Goal: Information Seeking & Learning: Learn about a topic

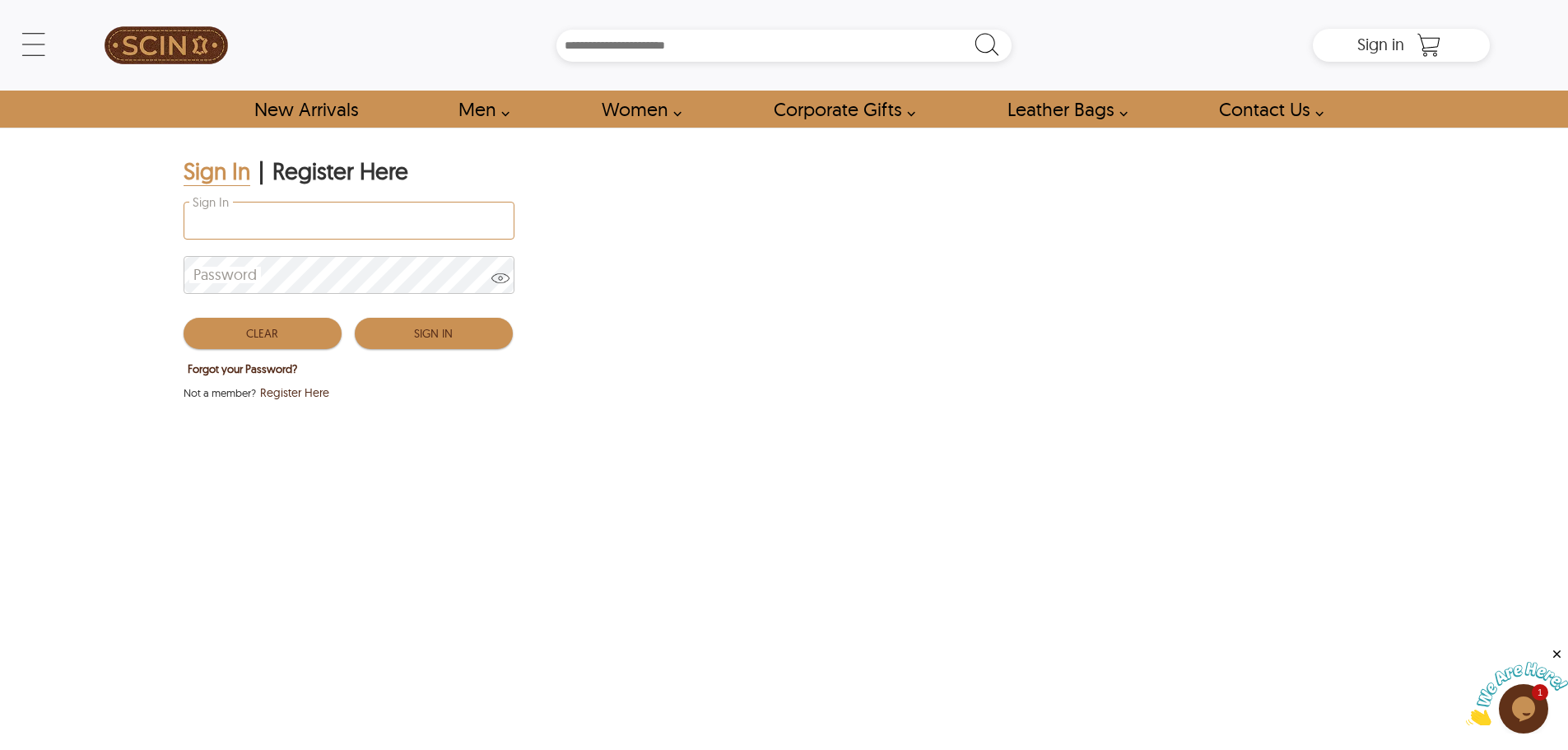
click at [225, 224] on input "Sign In" at bounding box center [348, 220] width 330 height 36
type input "**********"
click at [416, 336] on button "Sign In" at bounding box center [433, 333] width 158 height 31
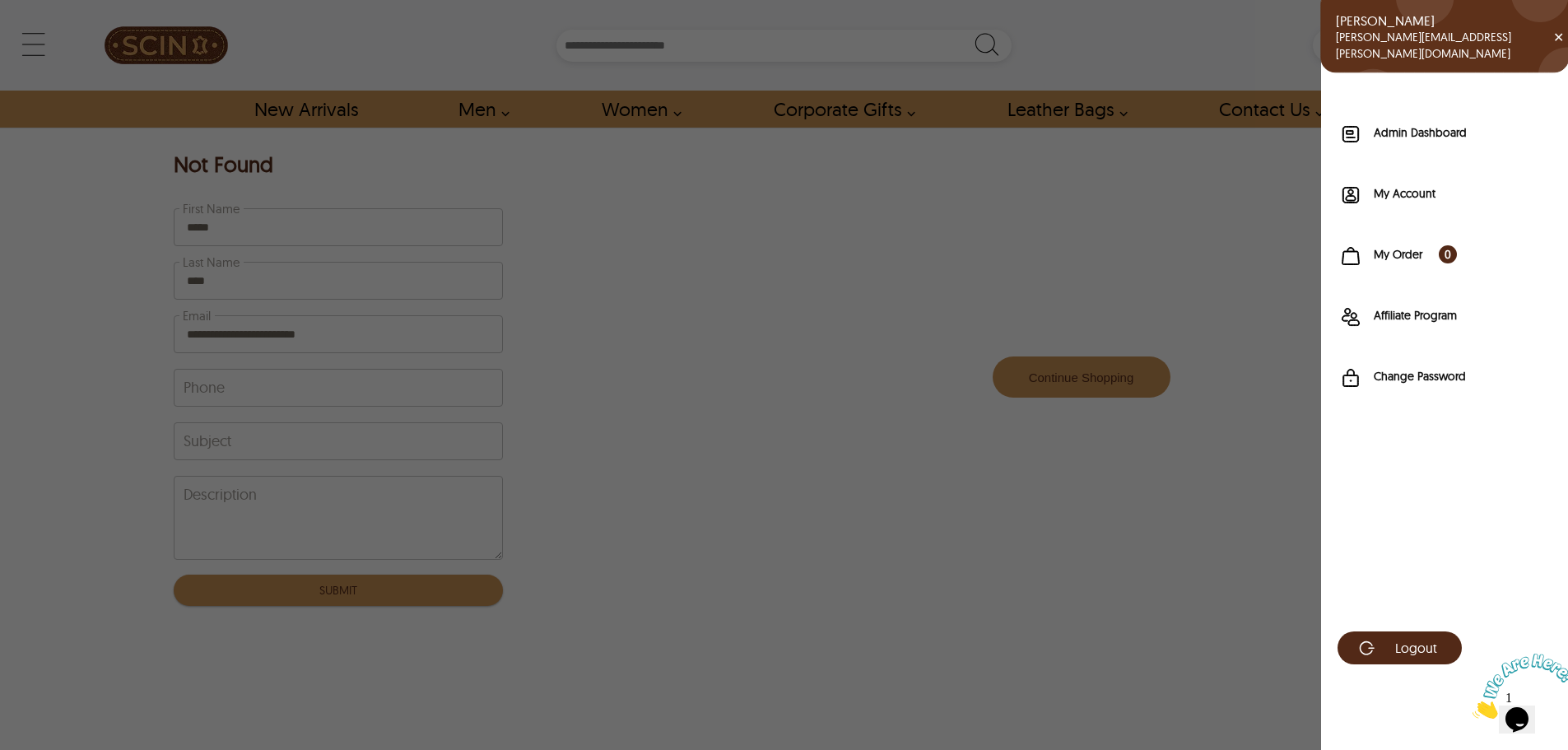
click at [1373, 45] on div "Ashar ashar.john@itverticals.com ✕ Admin Dashboard My Account My Order 0 Affili…" at bounding box center [1400, 45] width 176 height 33
click at [1382, 132] on label "Admin Dashboard" at bounding box center [1461, 132] width 178 height 17
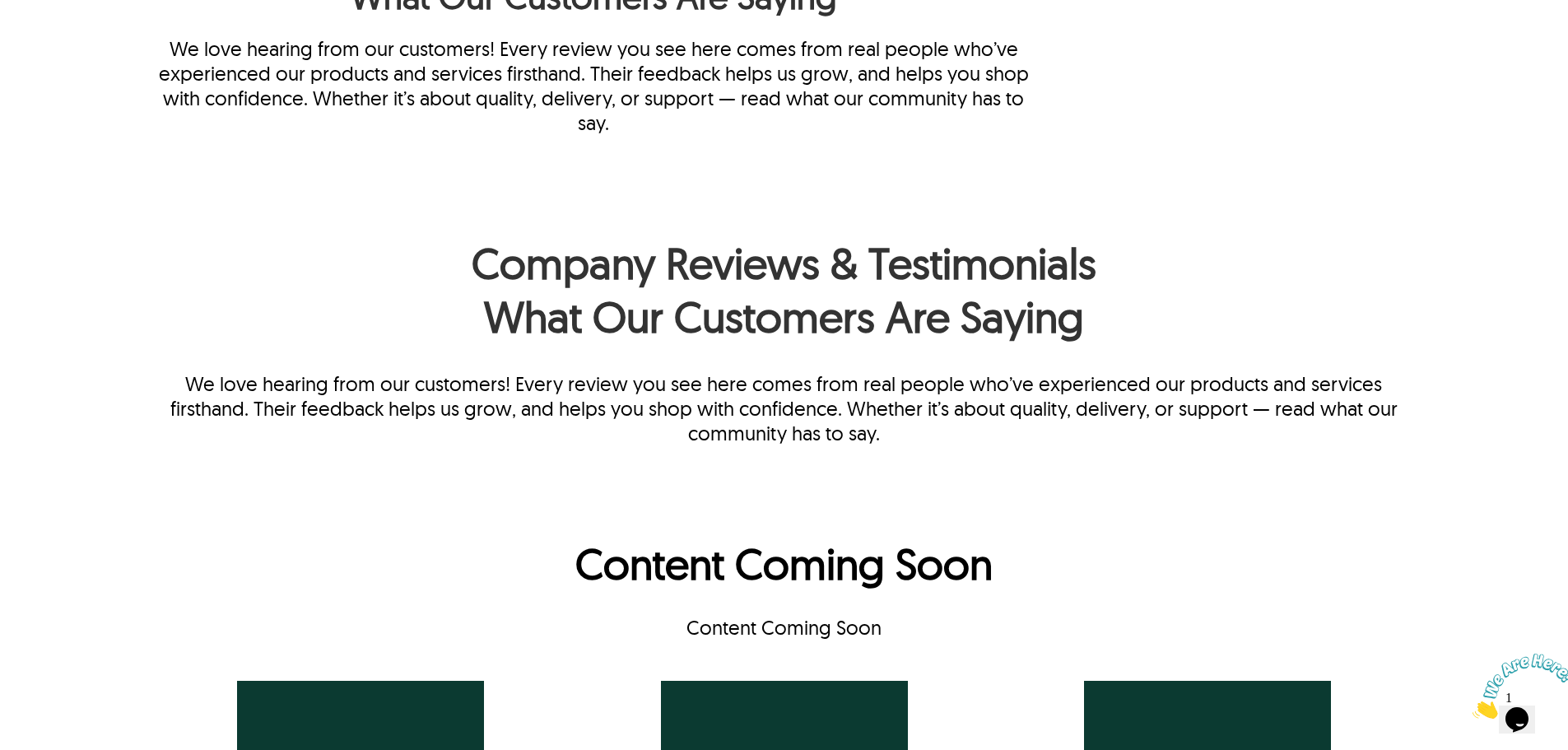
scroll to position [1317, 0]
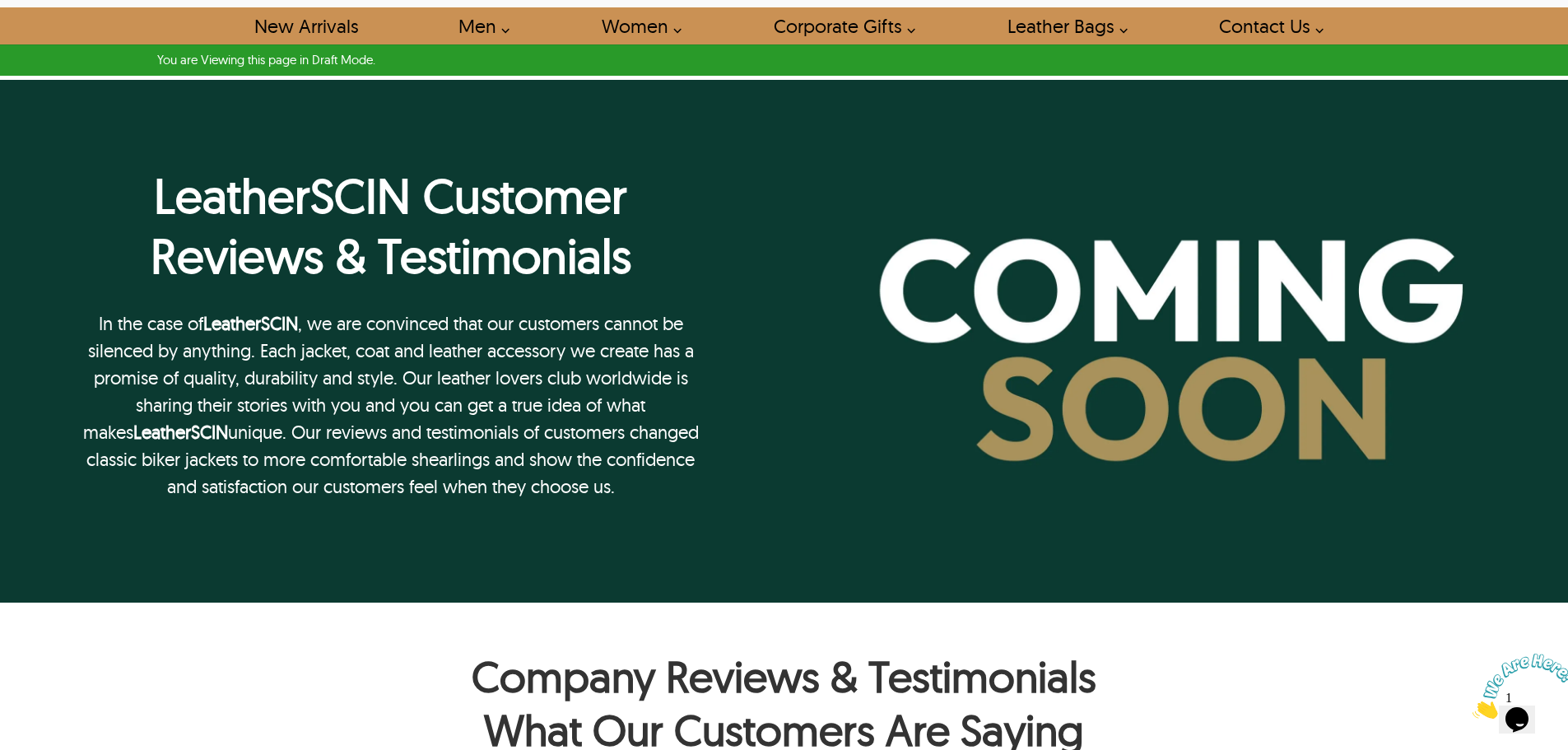
scroll to position [83, 0]
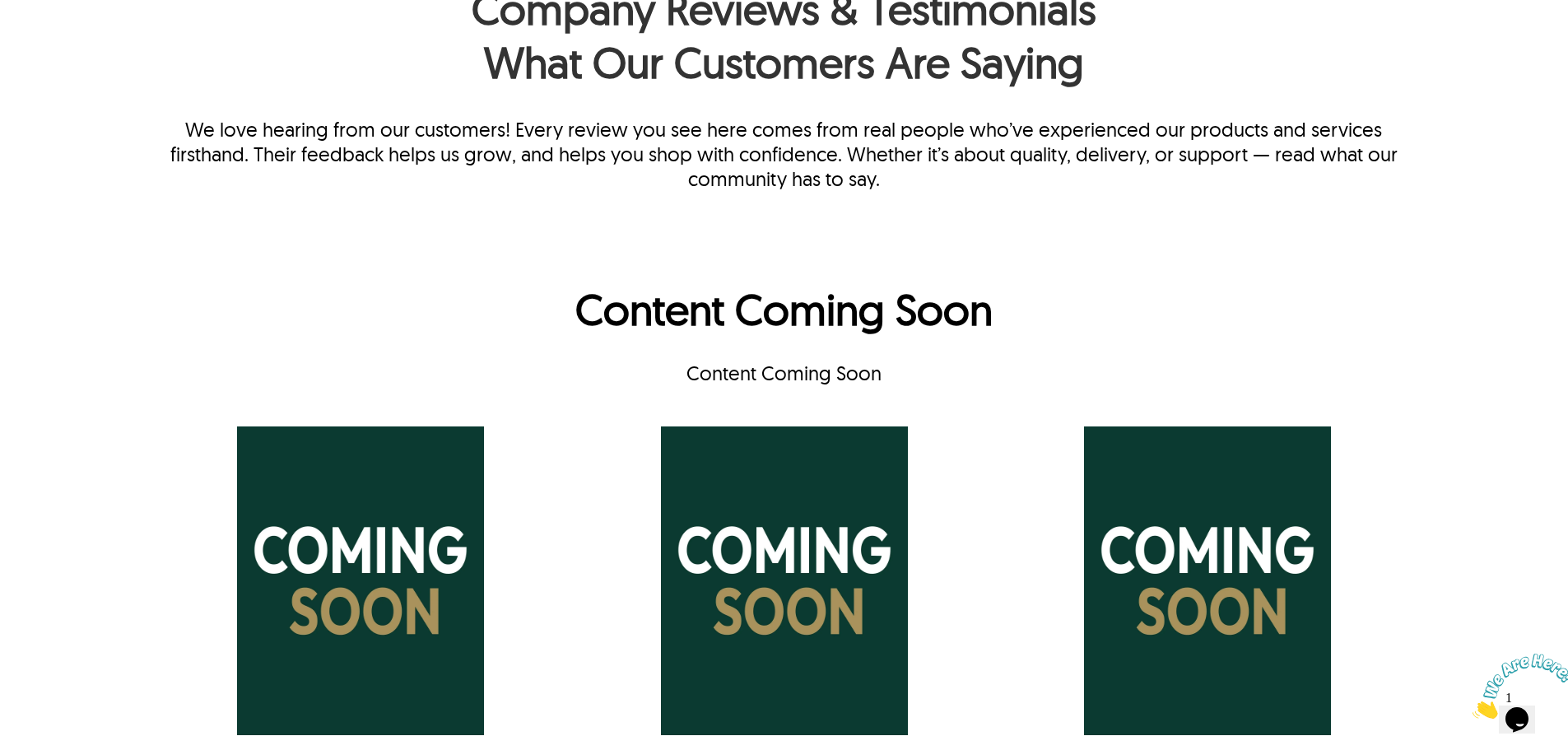
scroll to position [1235, 0]
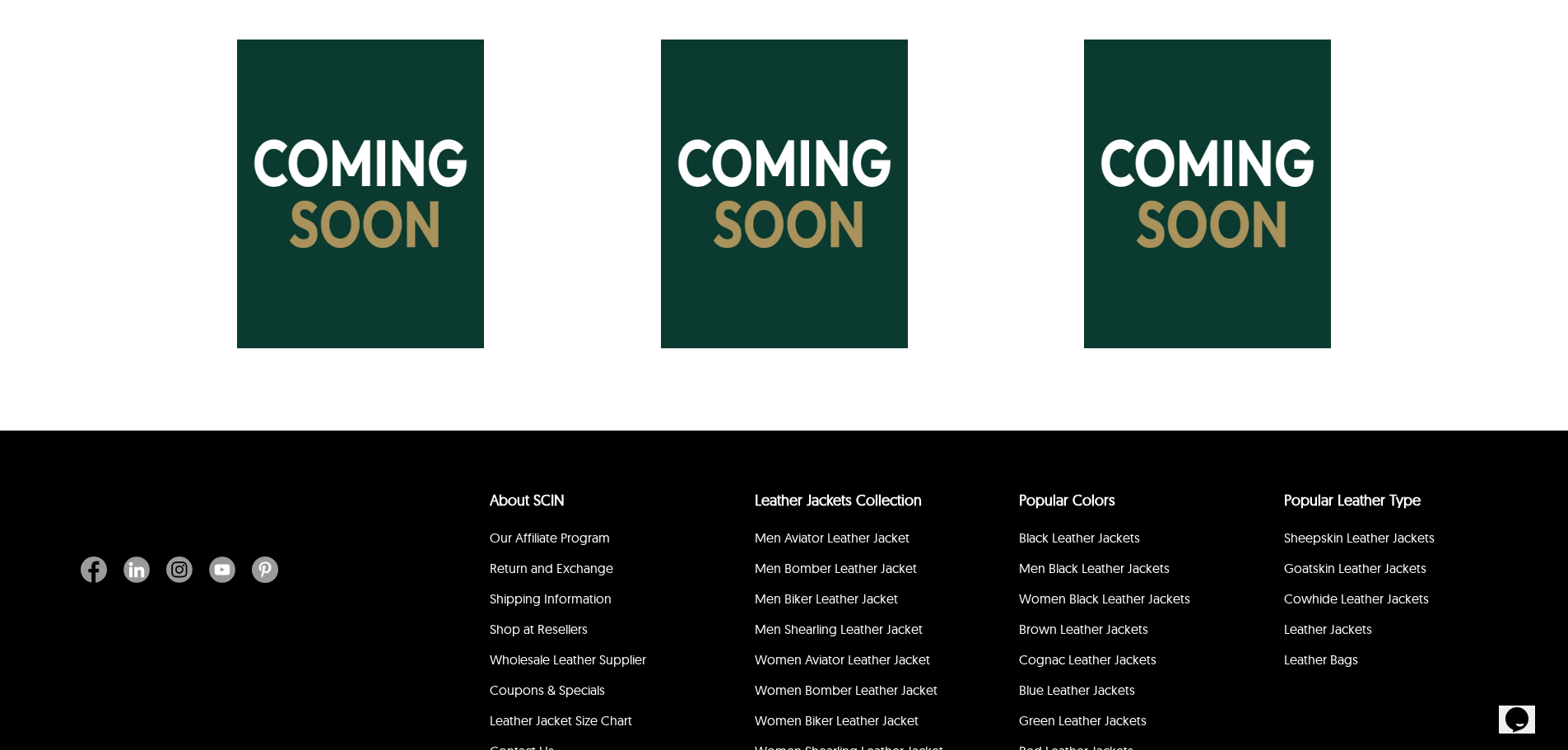
scroll to position [2053, 0]
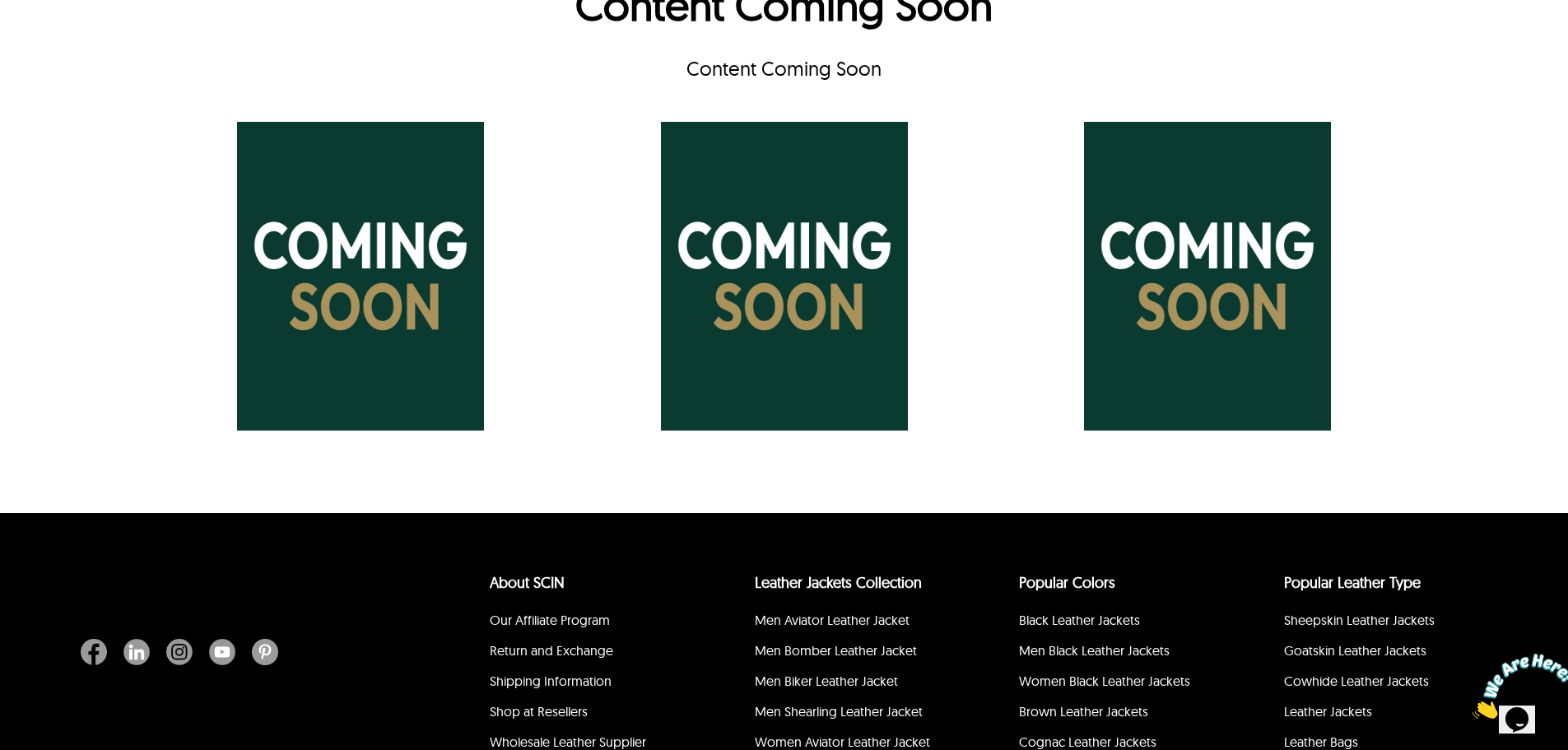
scroll to position [1811, 0]
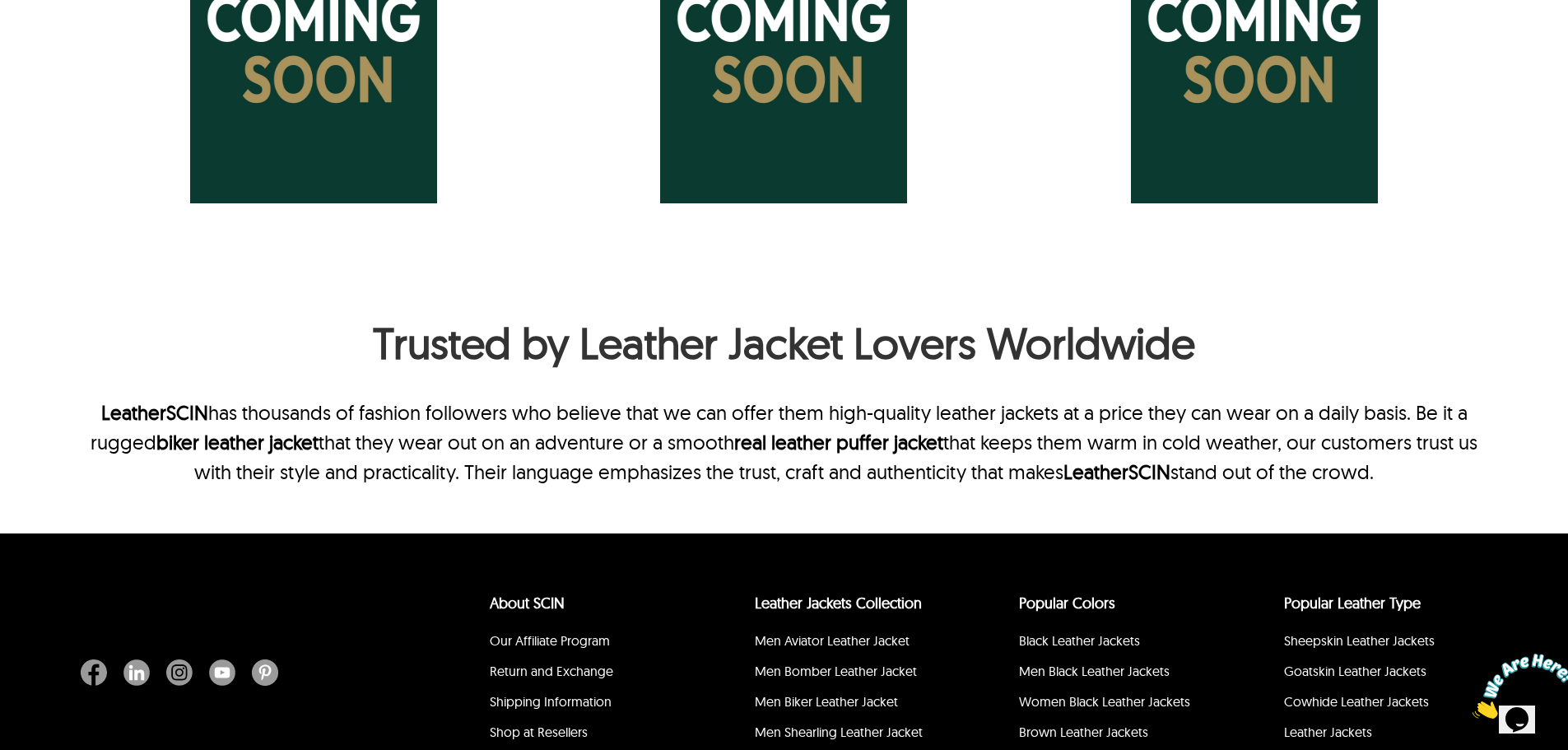
scroll to position [1235, 0]
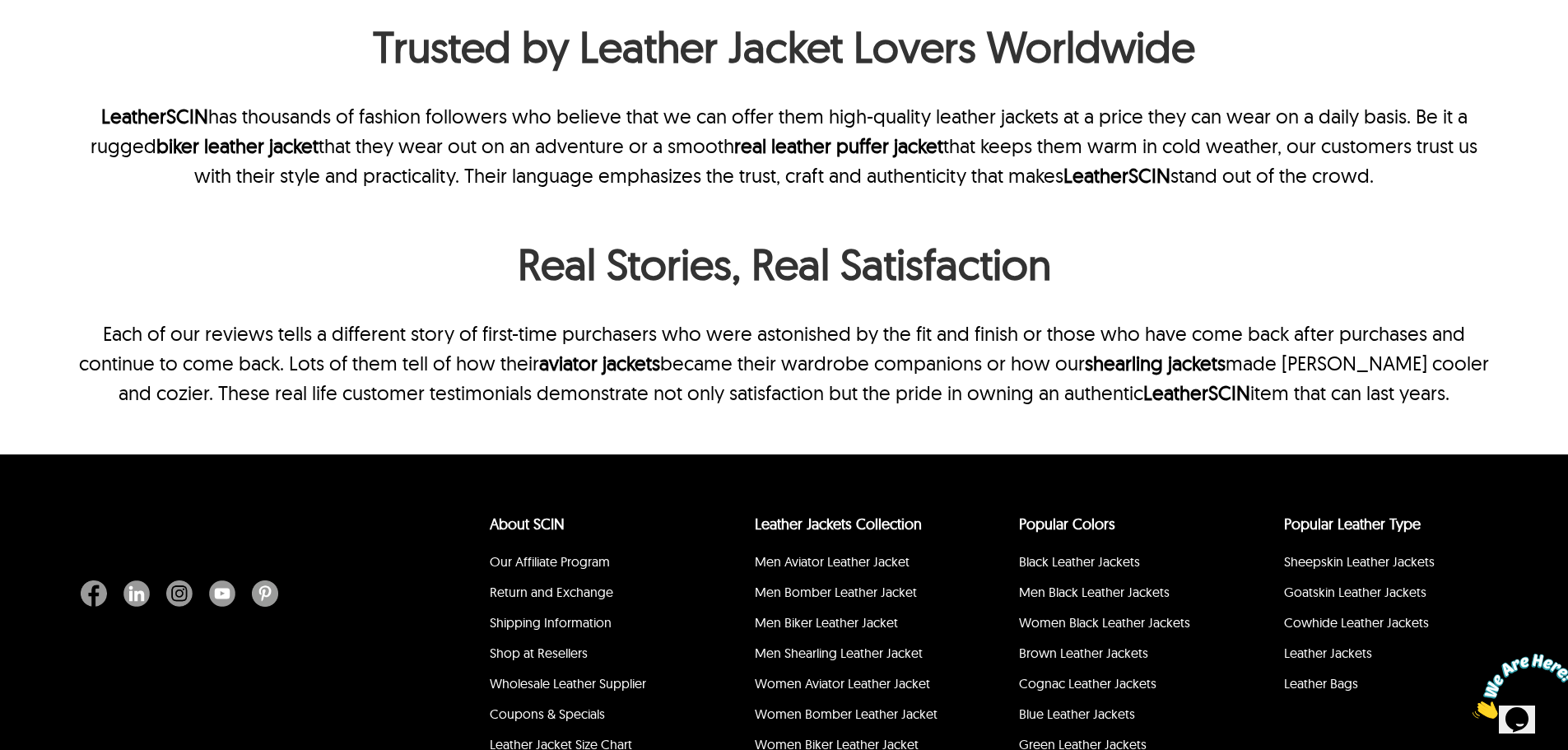
scroll to position [1730, 0]
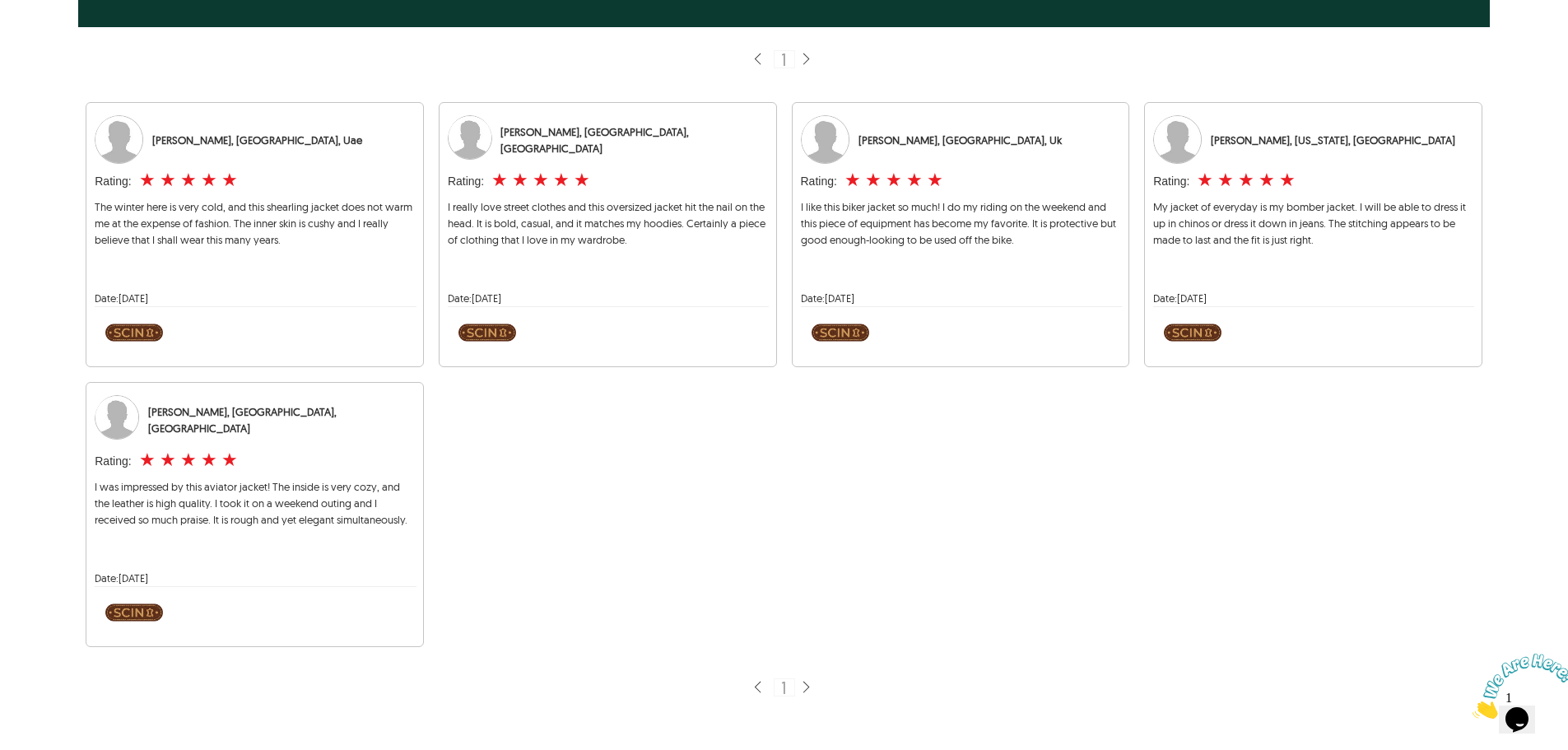
scroll to position [83, 0]
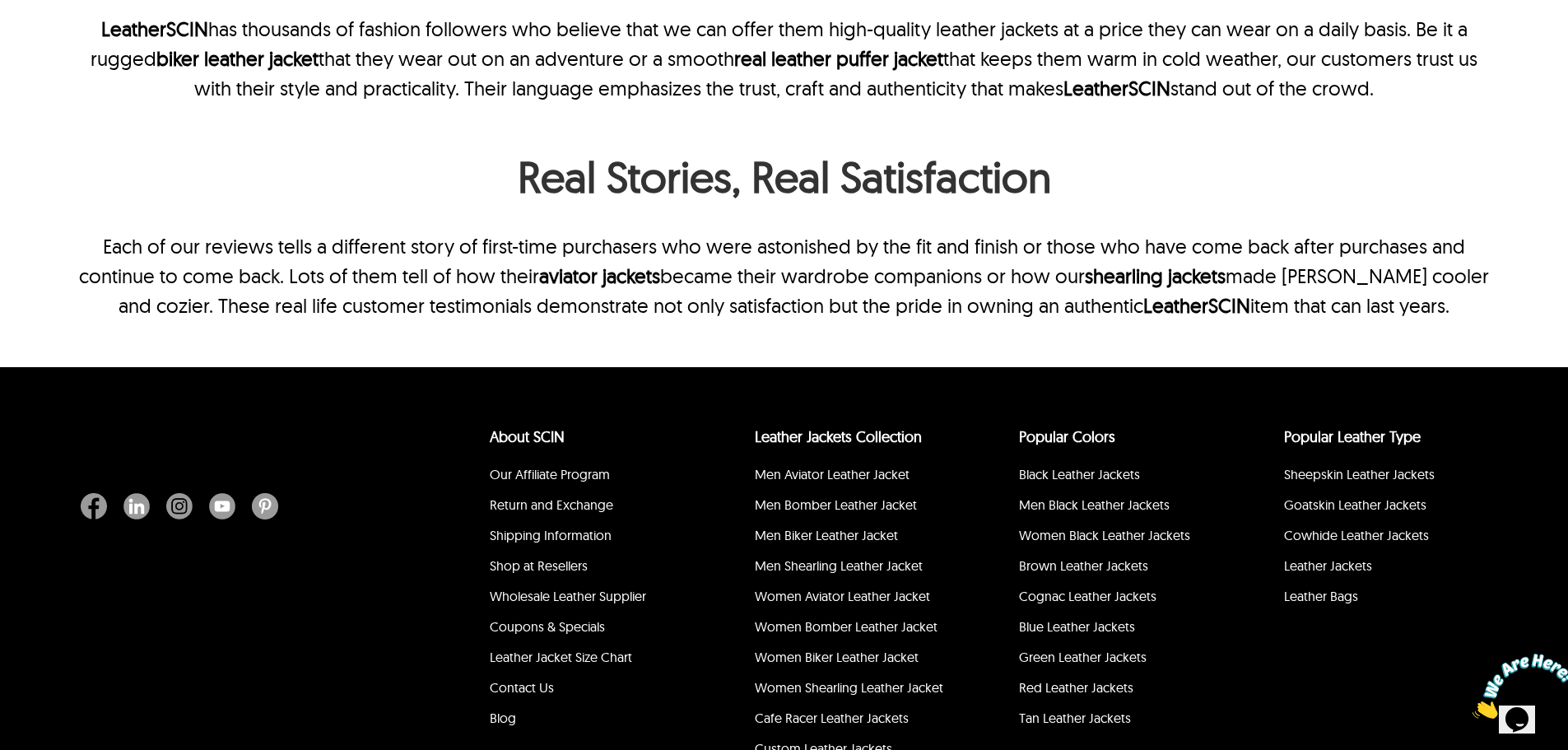
scroll to position [1730, 0]
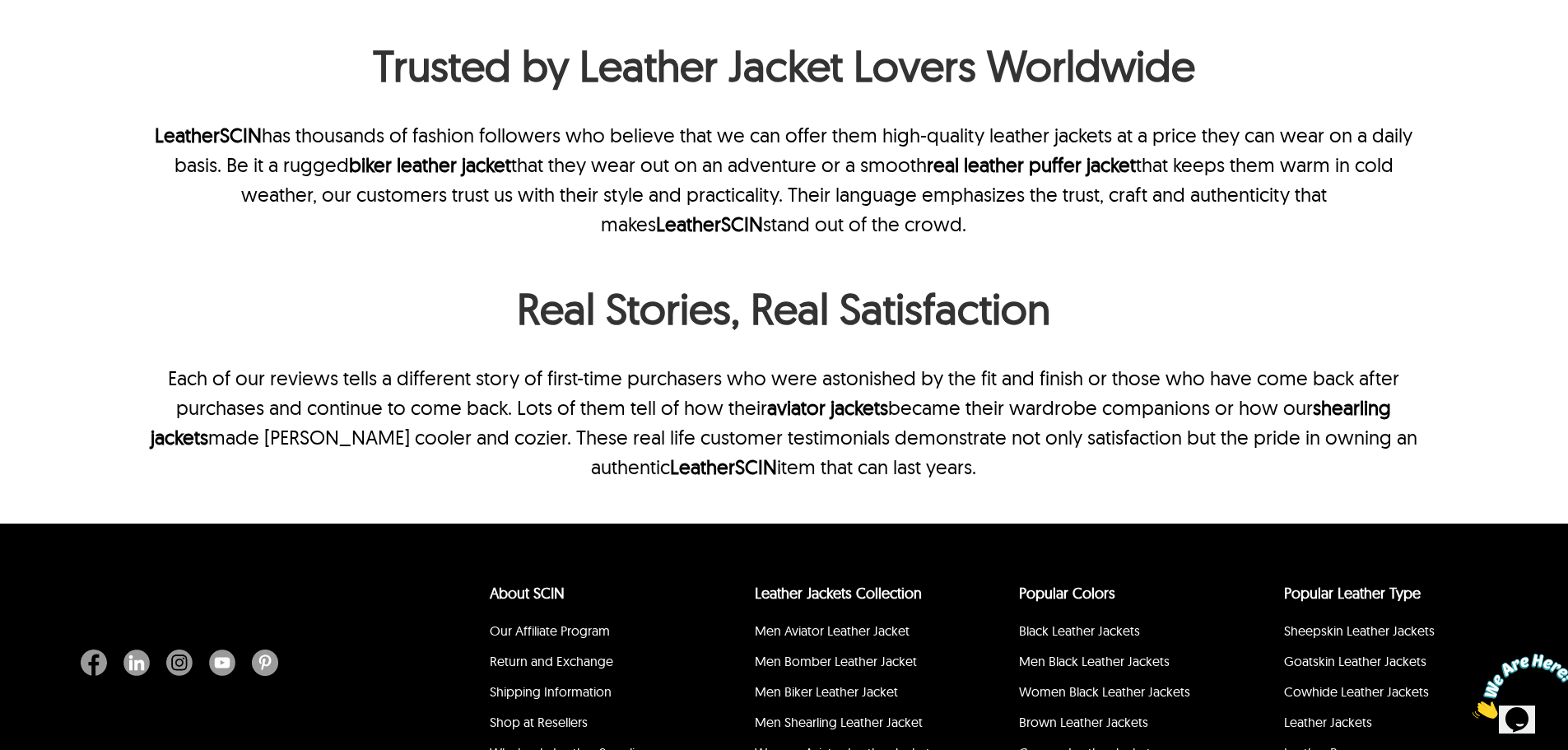
scroll to position [2140, 0]
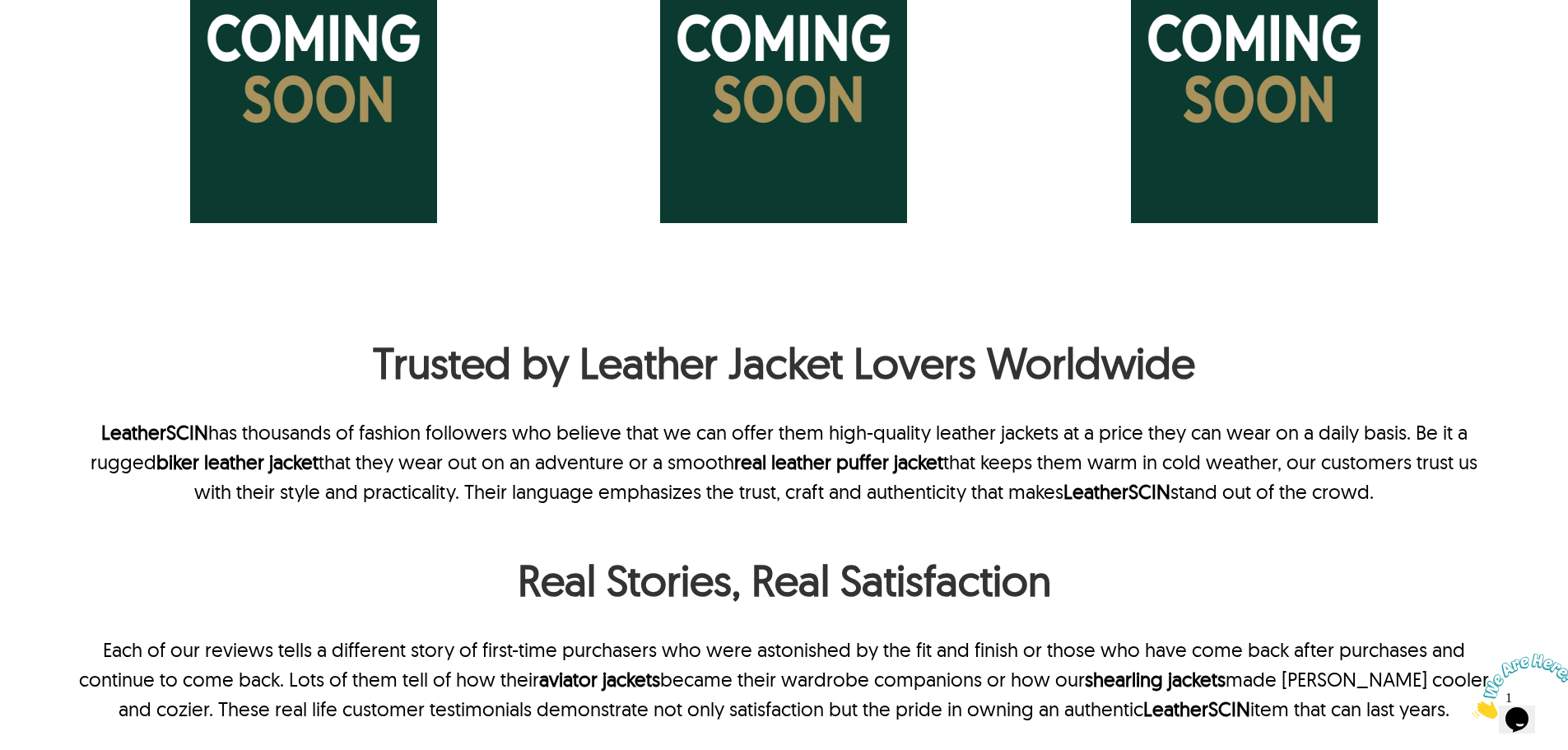
scroll to position [1236, 0]
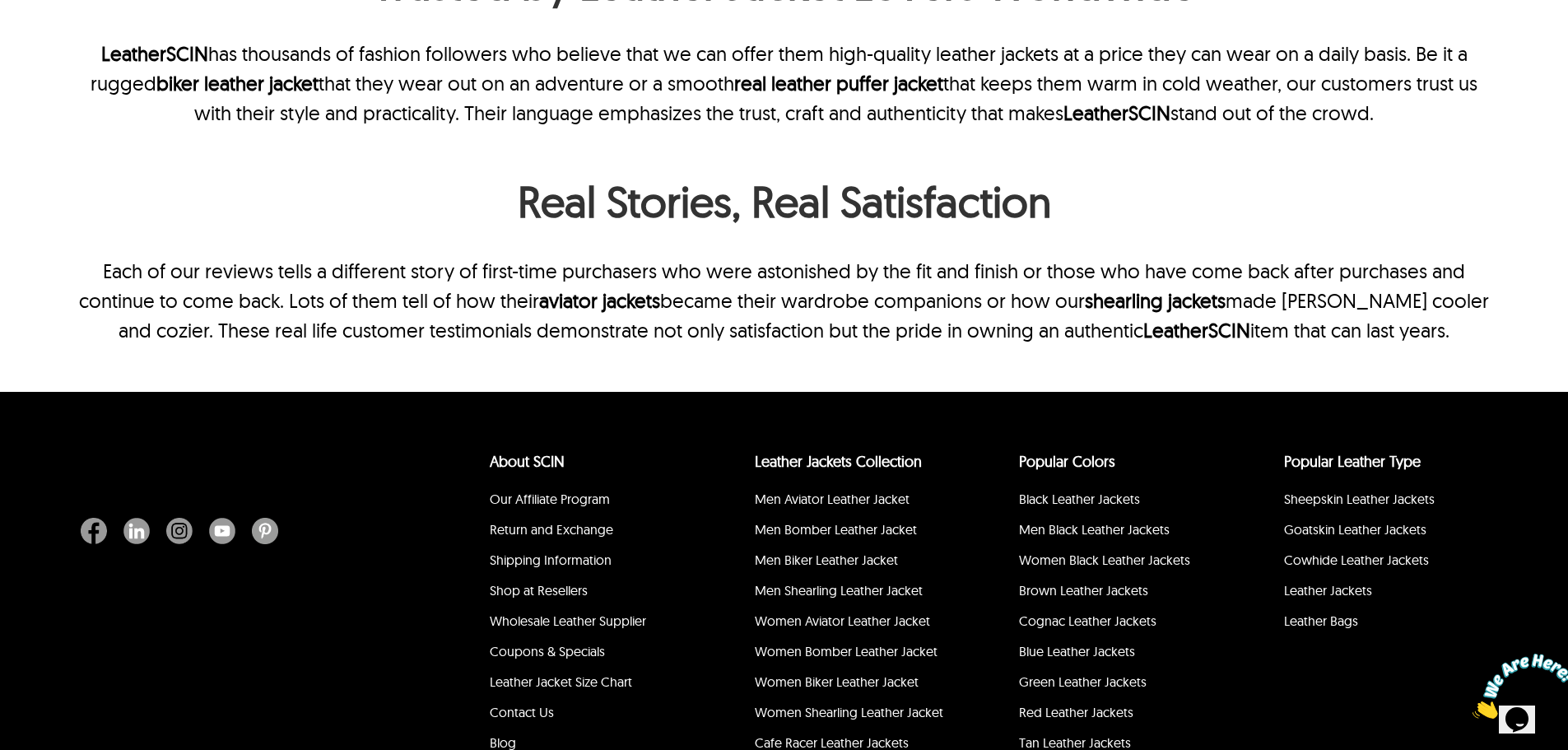
scroll to position [1977, 0]
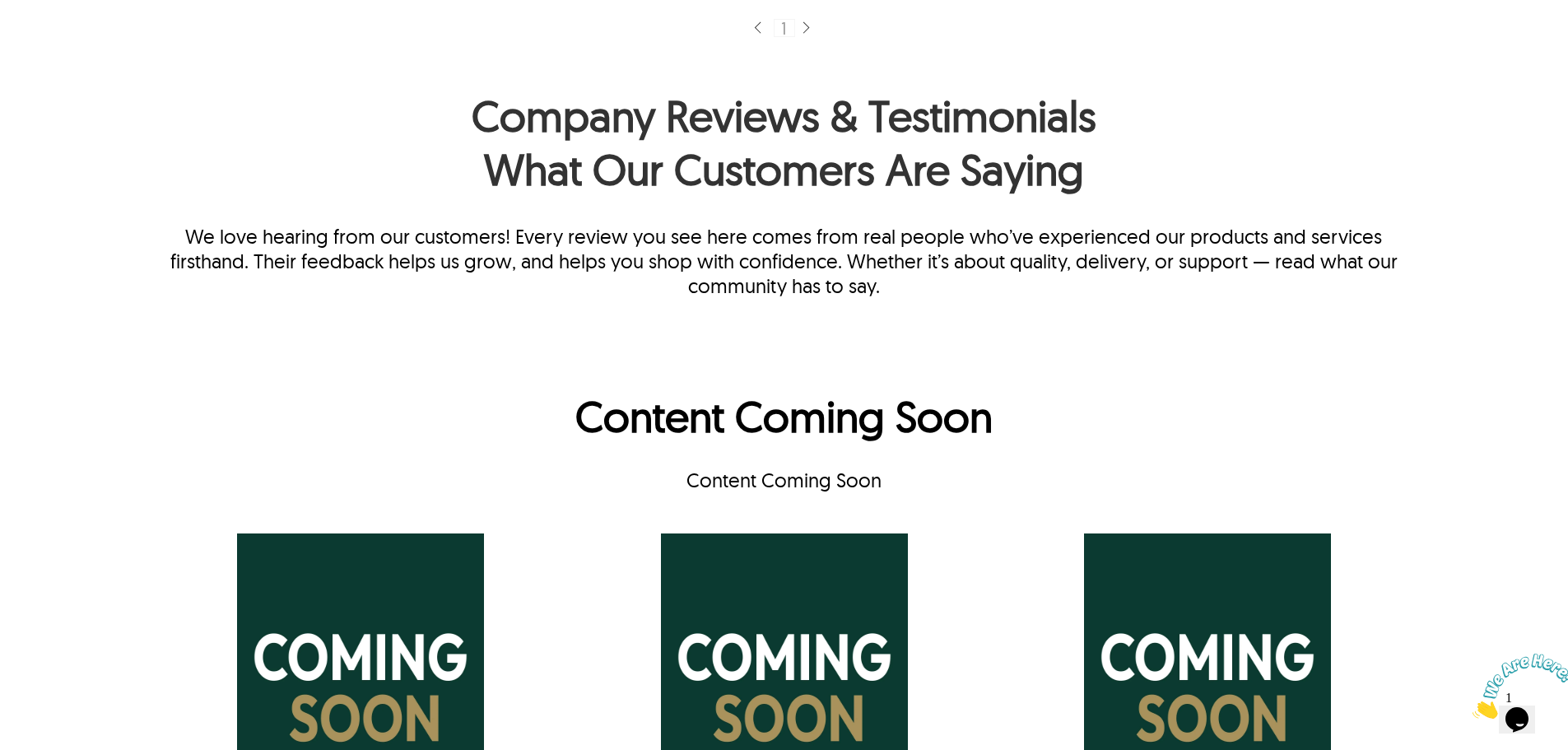
scroll to position [984, 0]
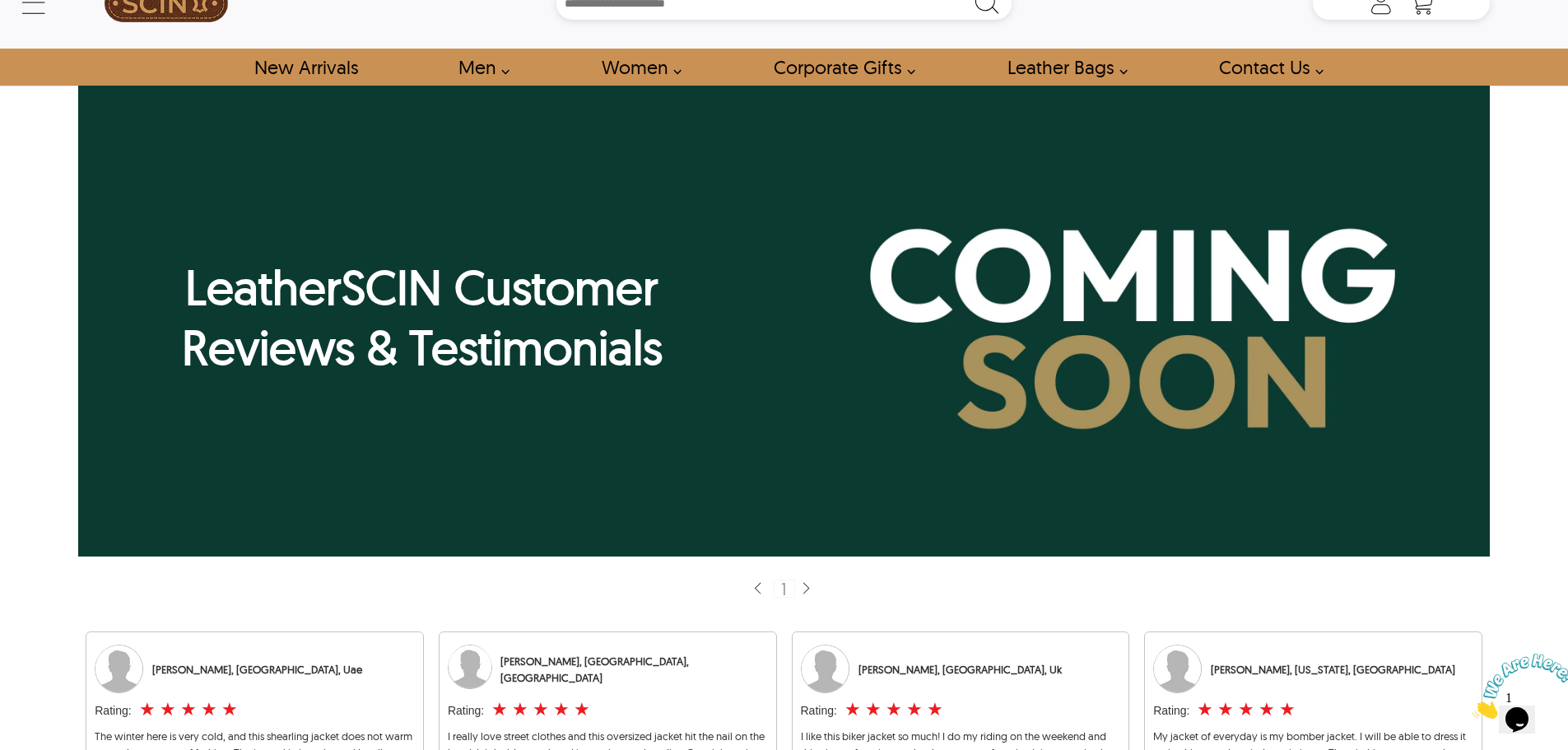
scroll to position [83, 0]
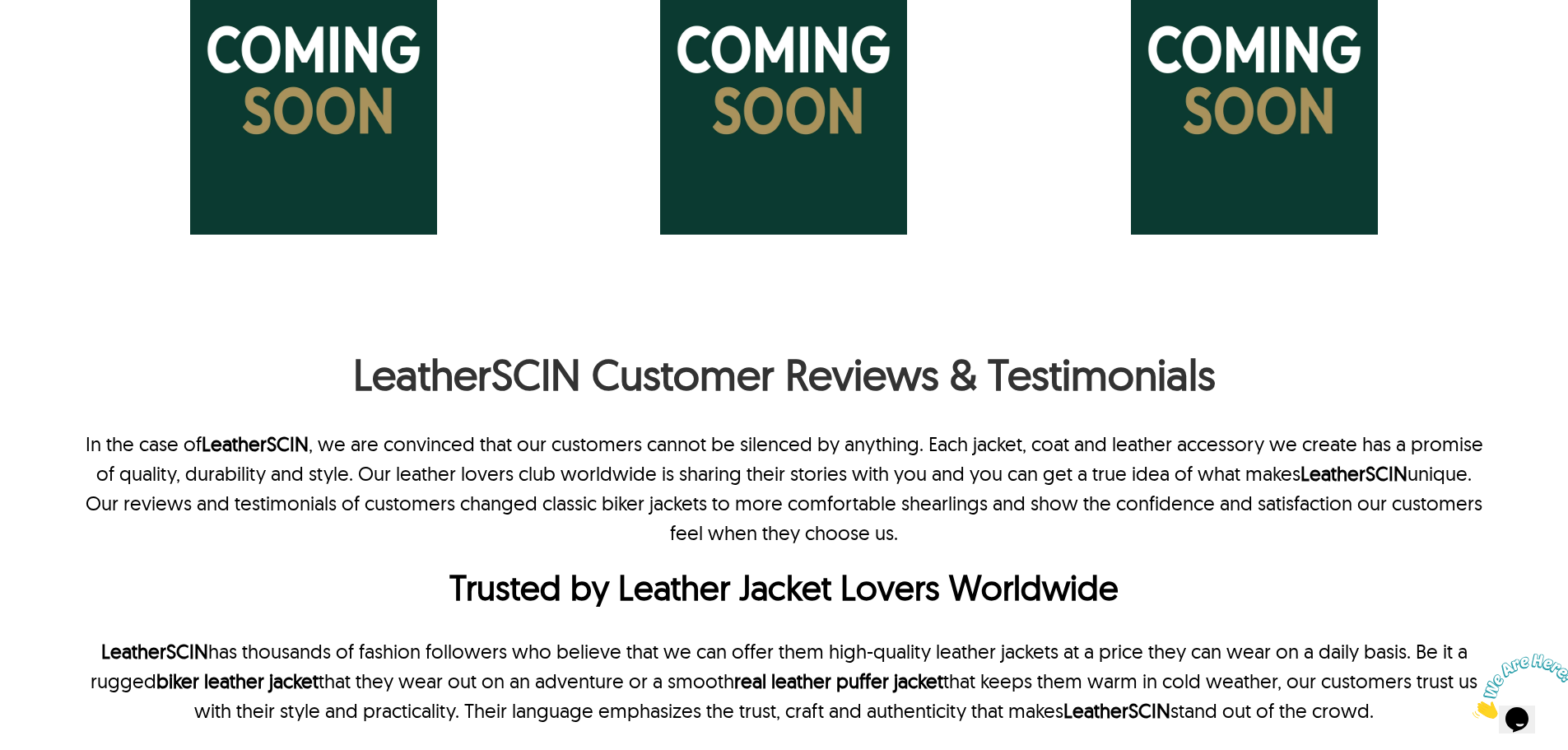
scroll to position [1482, 0]
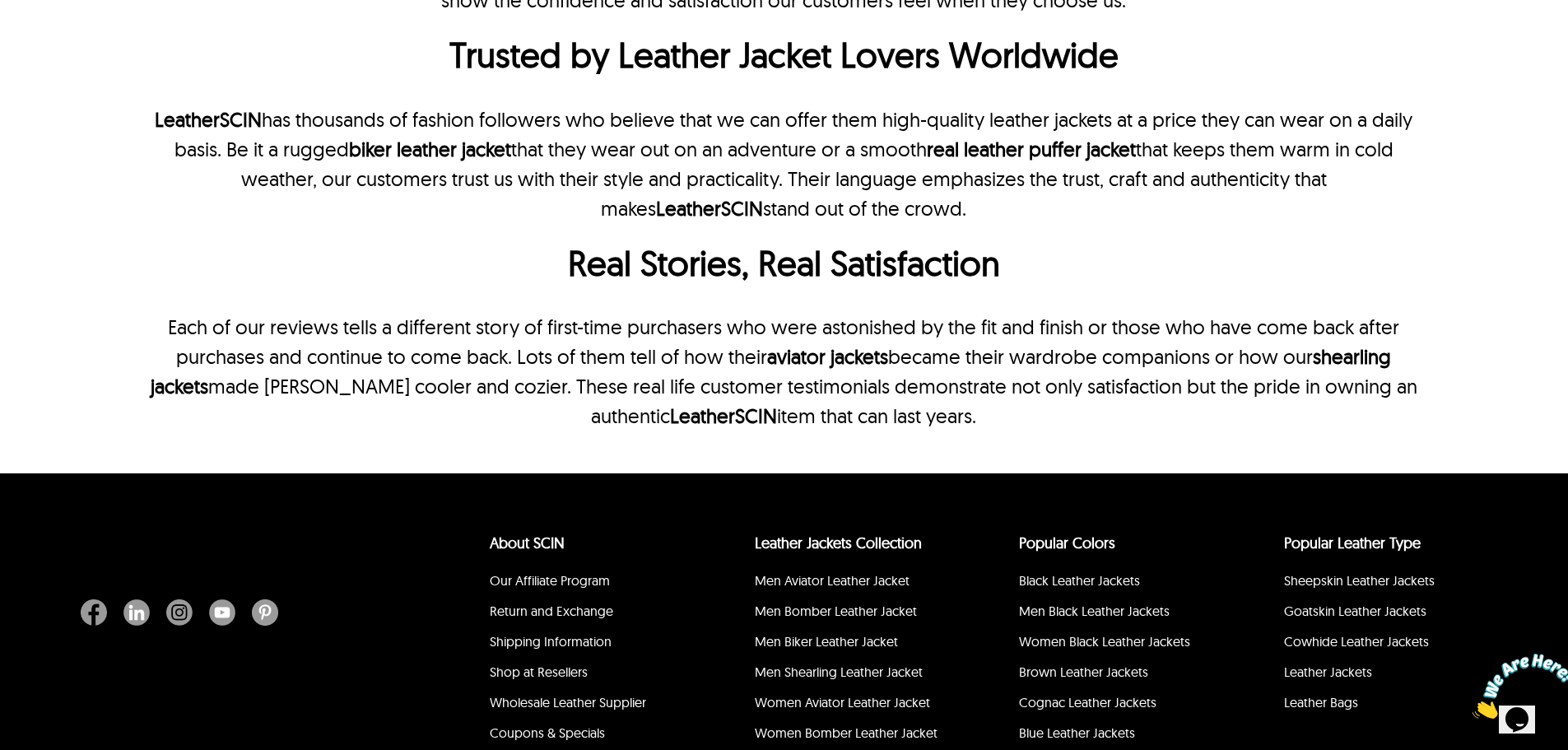
scroll to position [2223, 0]
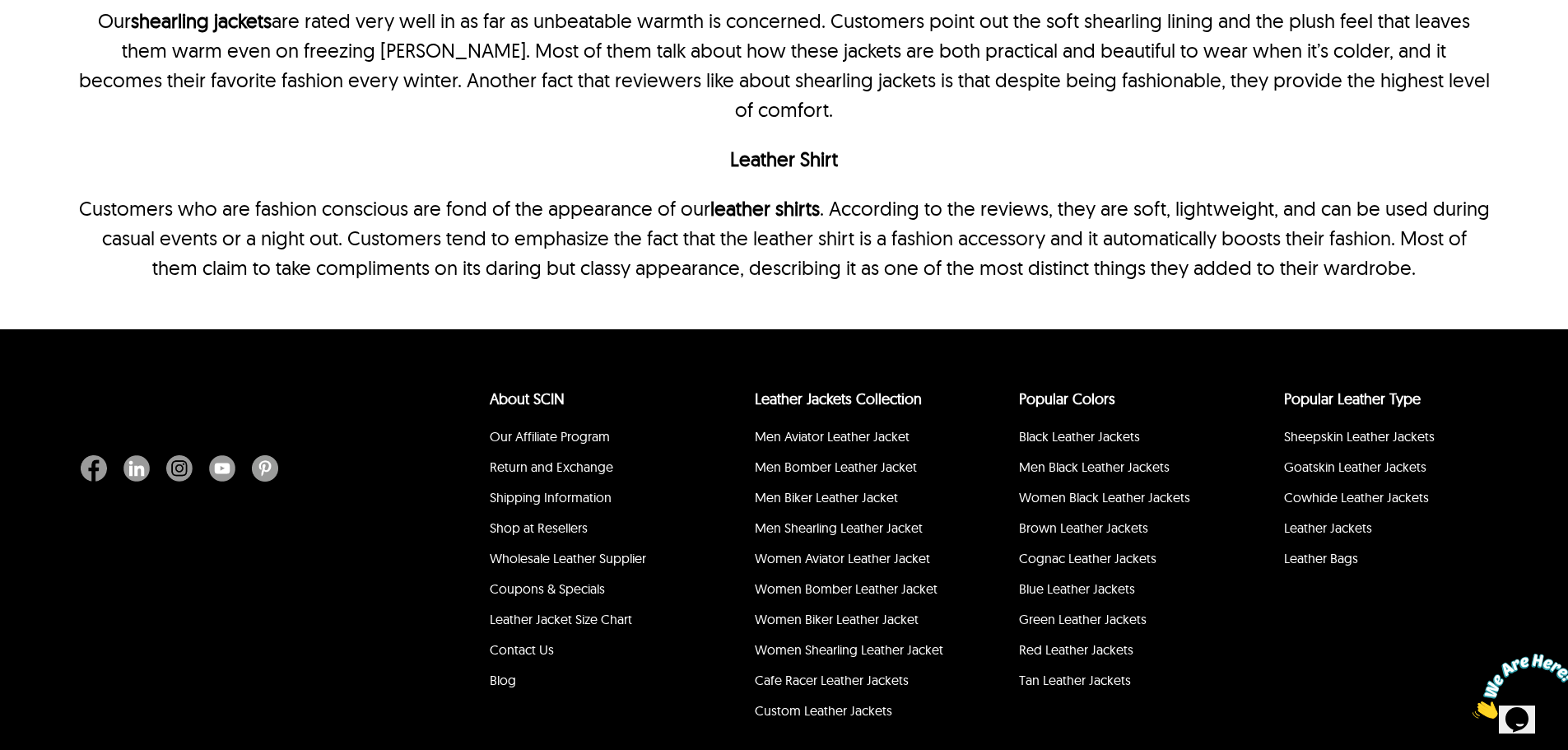
scroll to position [3490, 0]
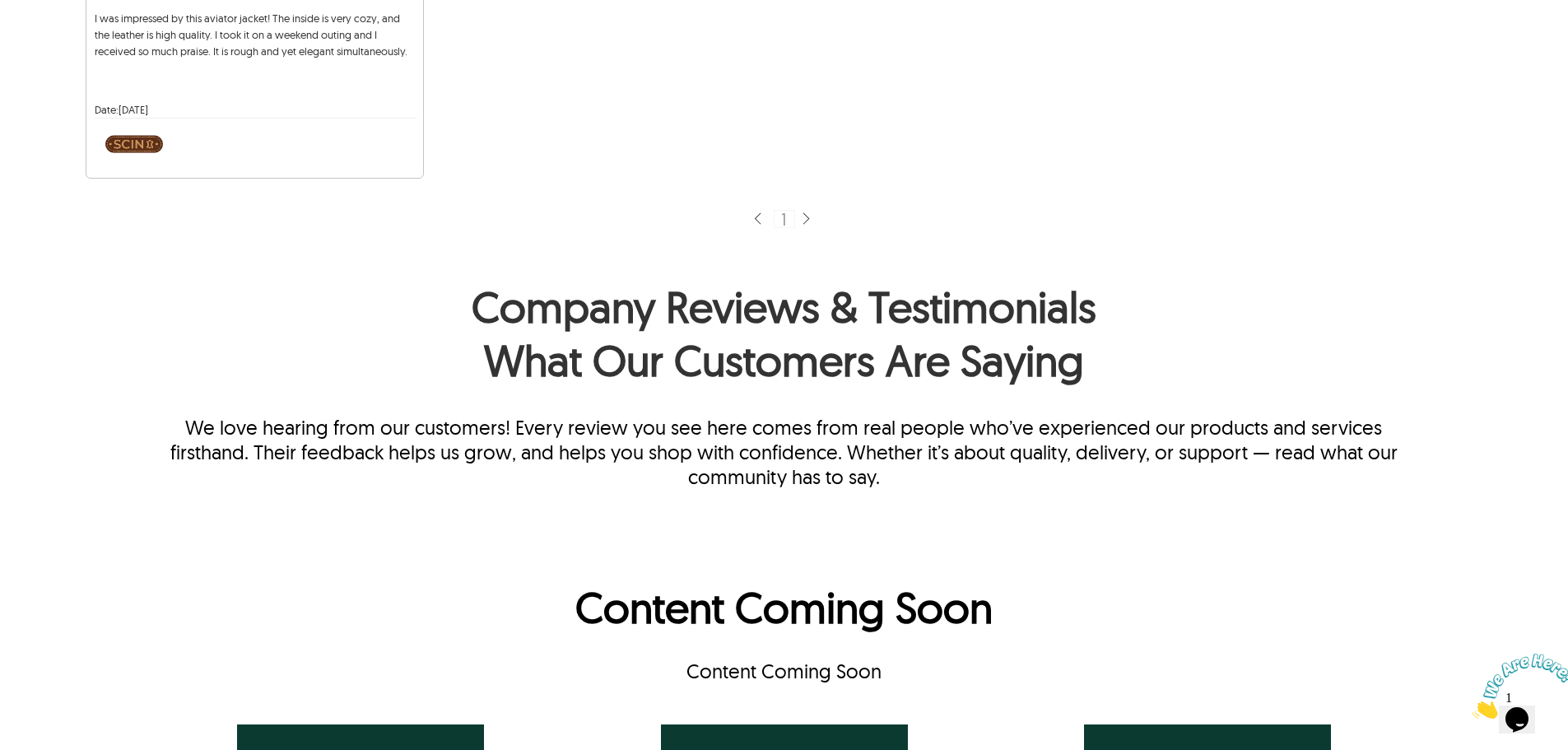
scroll to position [1152, 0]
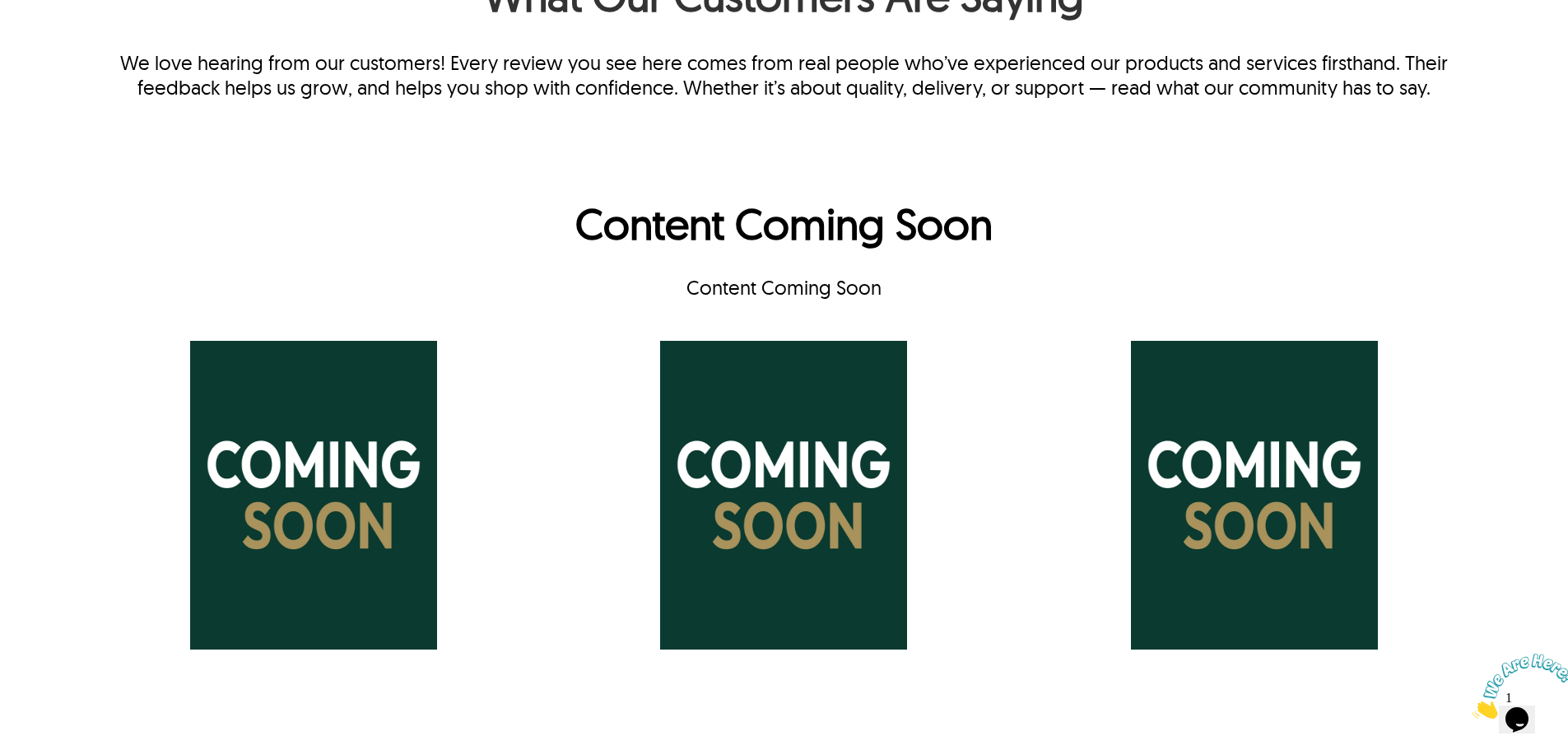
scroll to position [824, 0]
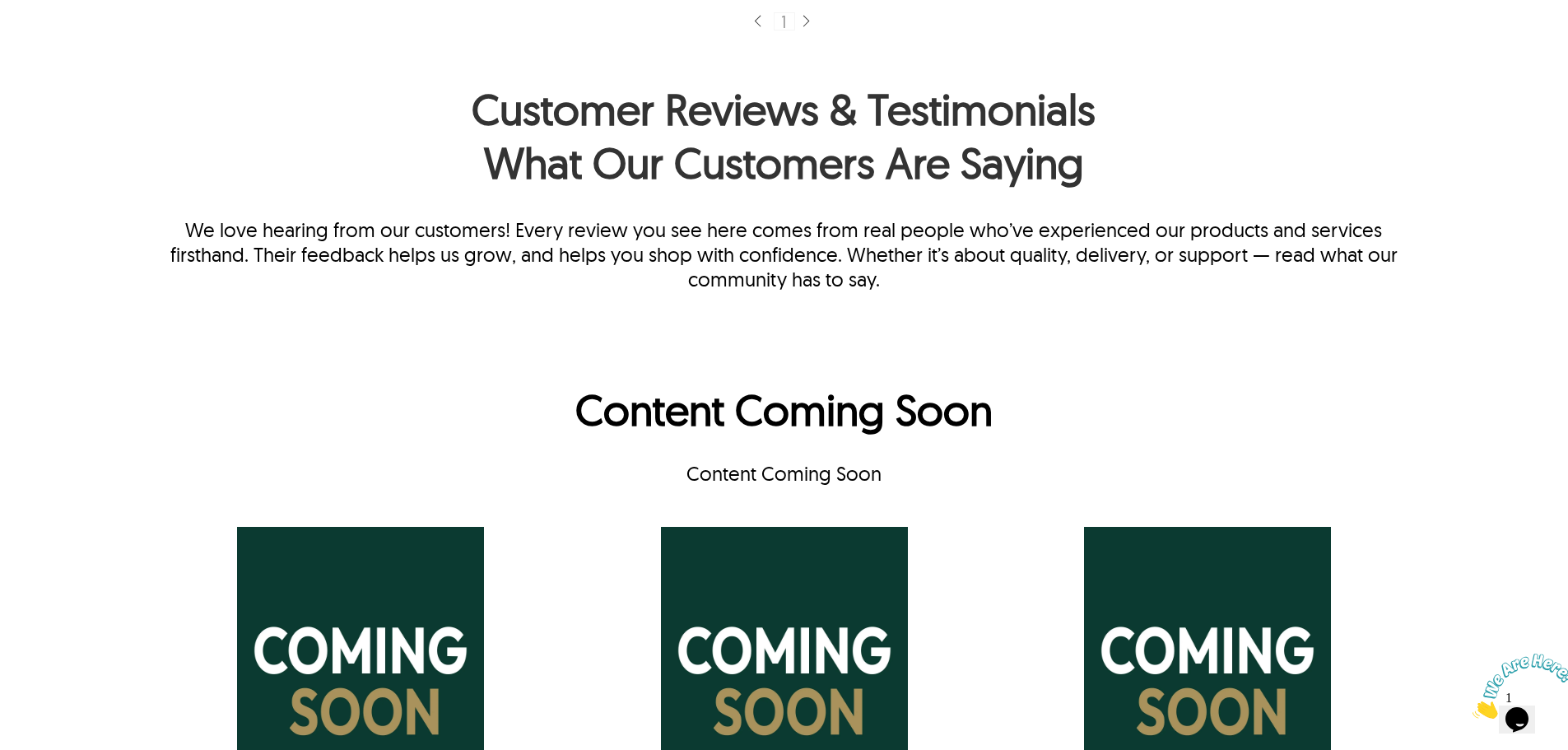
scroll to position [1235, 0]
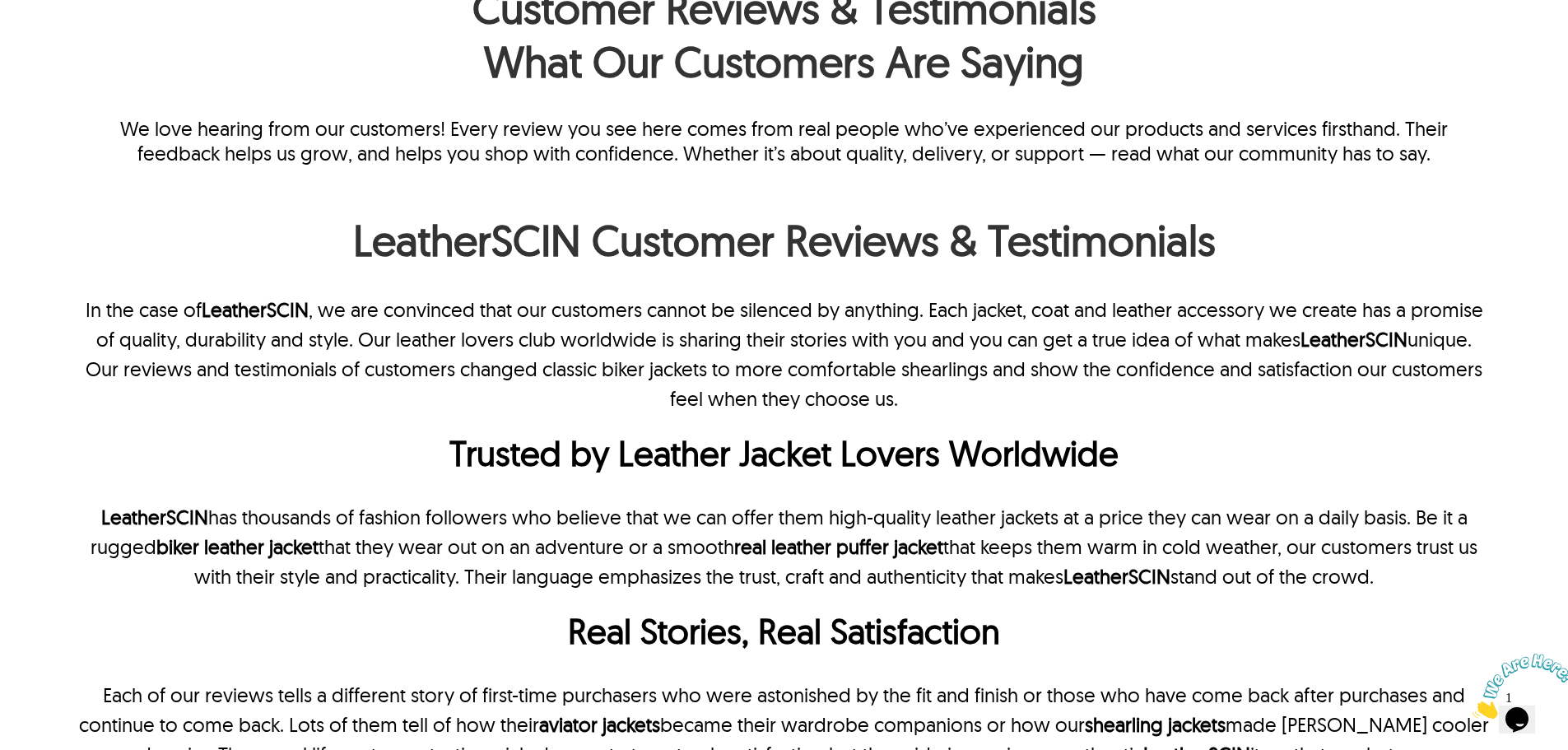
scroll to position [577, 0]
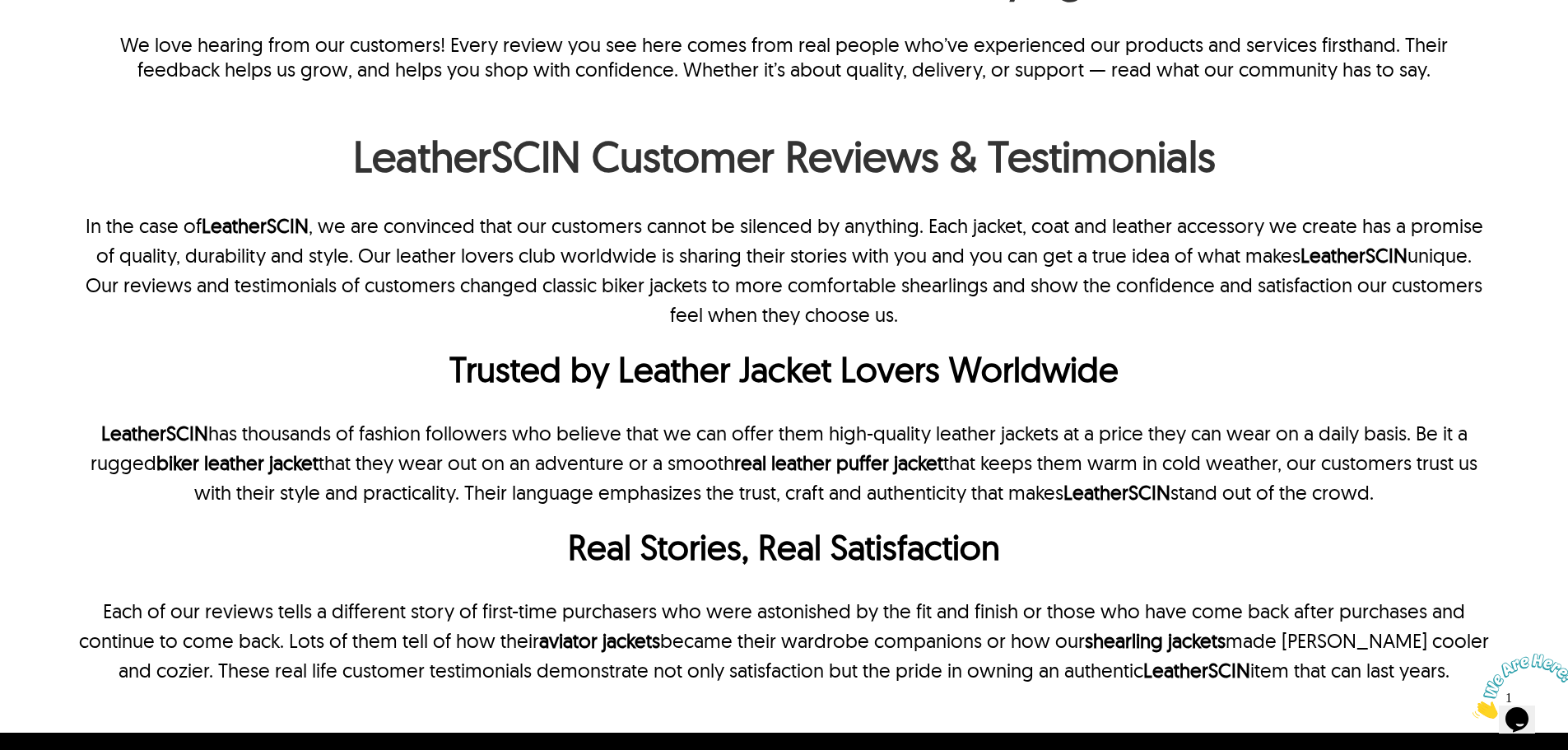
scroll to position [658, 0]
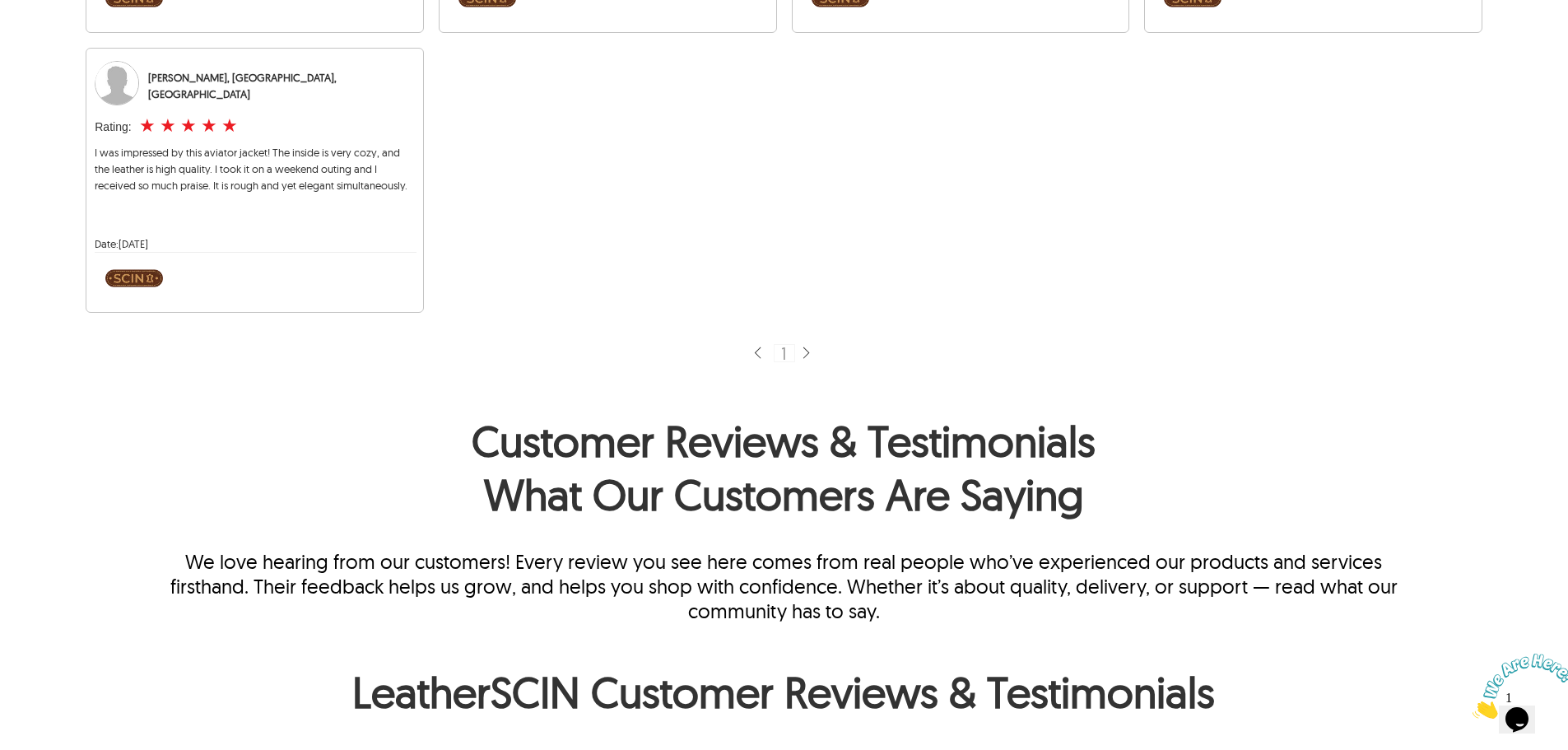
scroll to position [1317, 0]
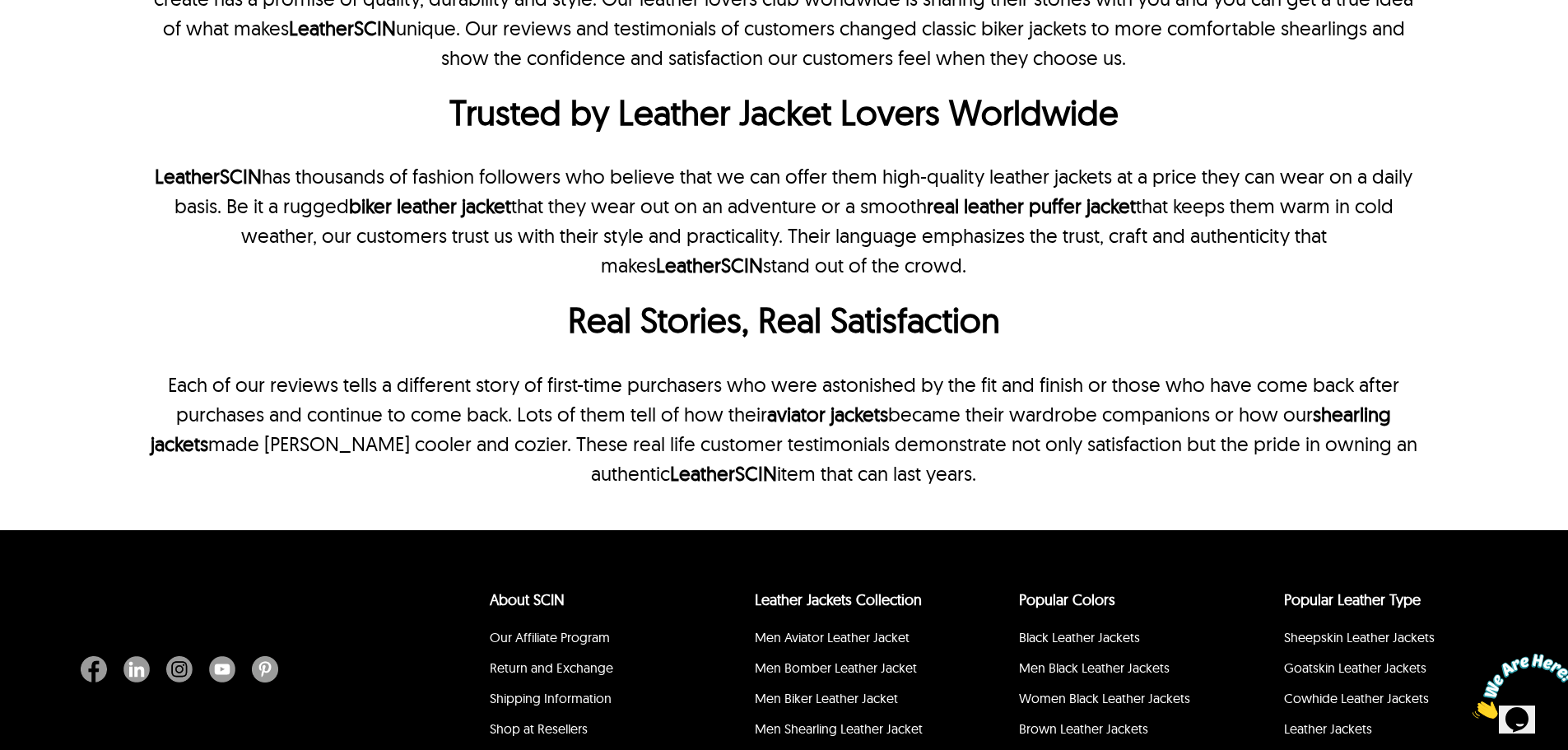
scroll to position [1811, 0]
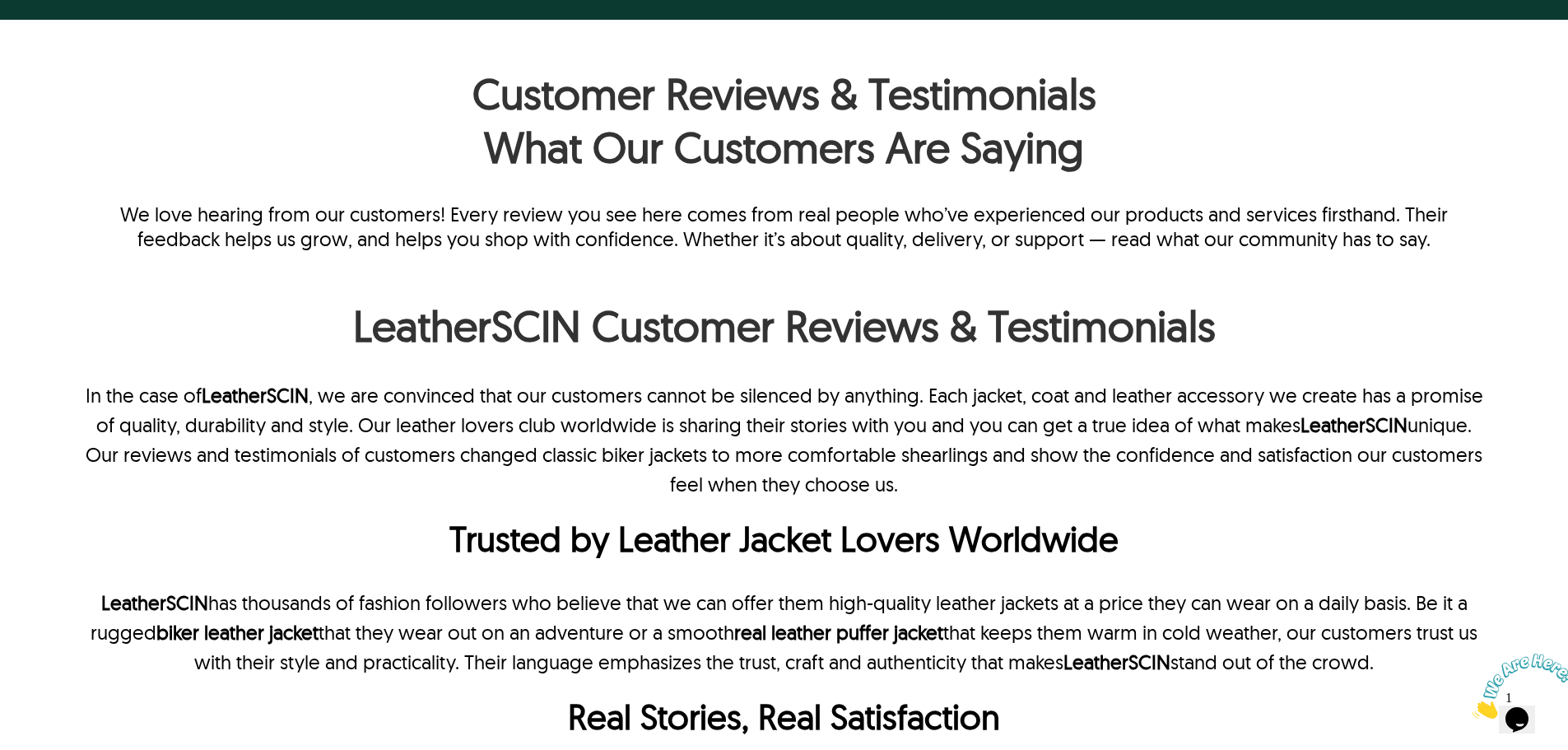
scroll to position [577, 0]
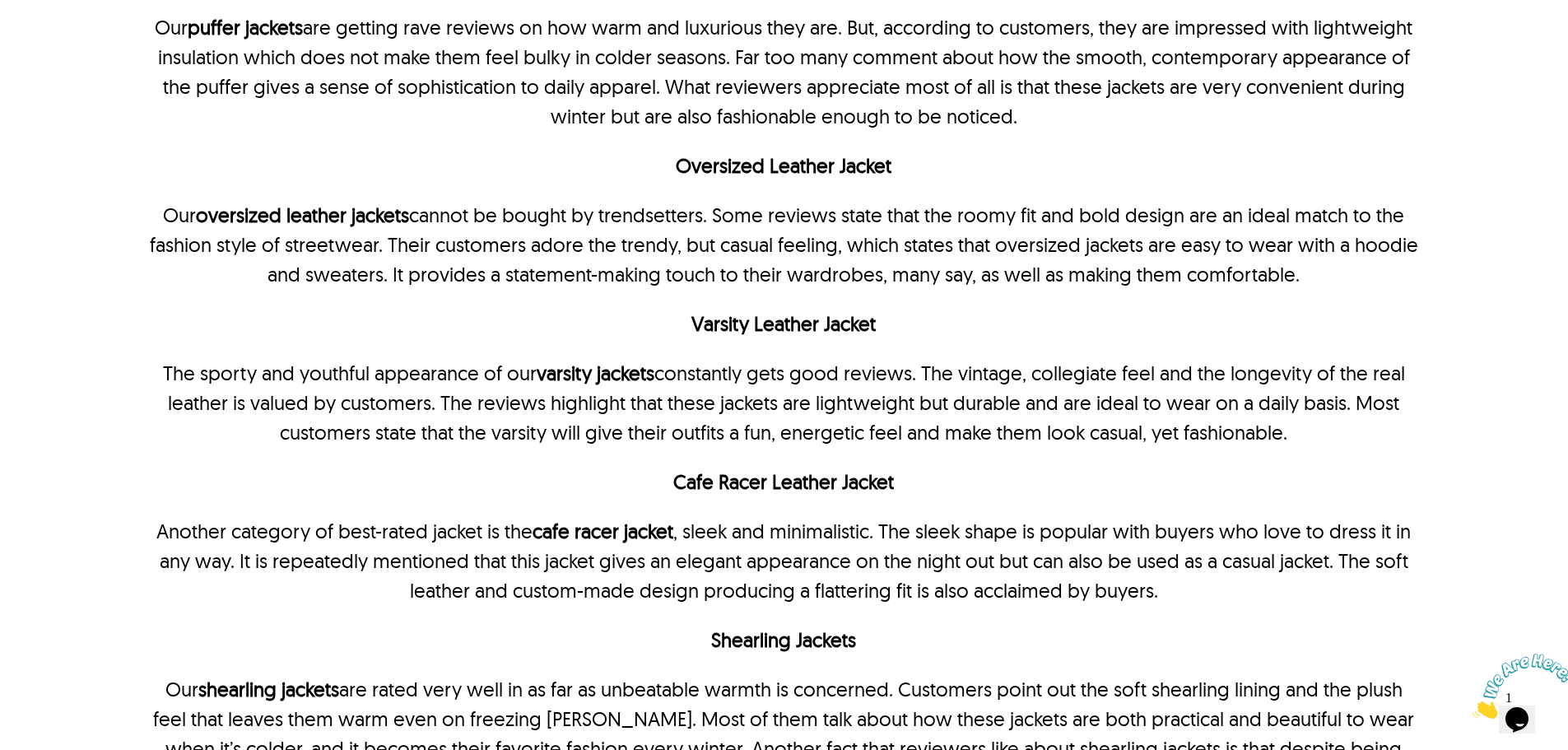
scroll to position [3046, 0]
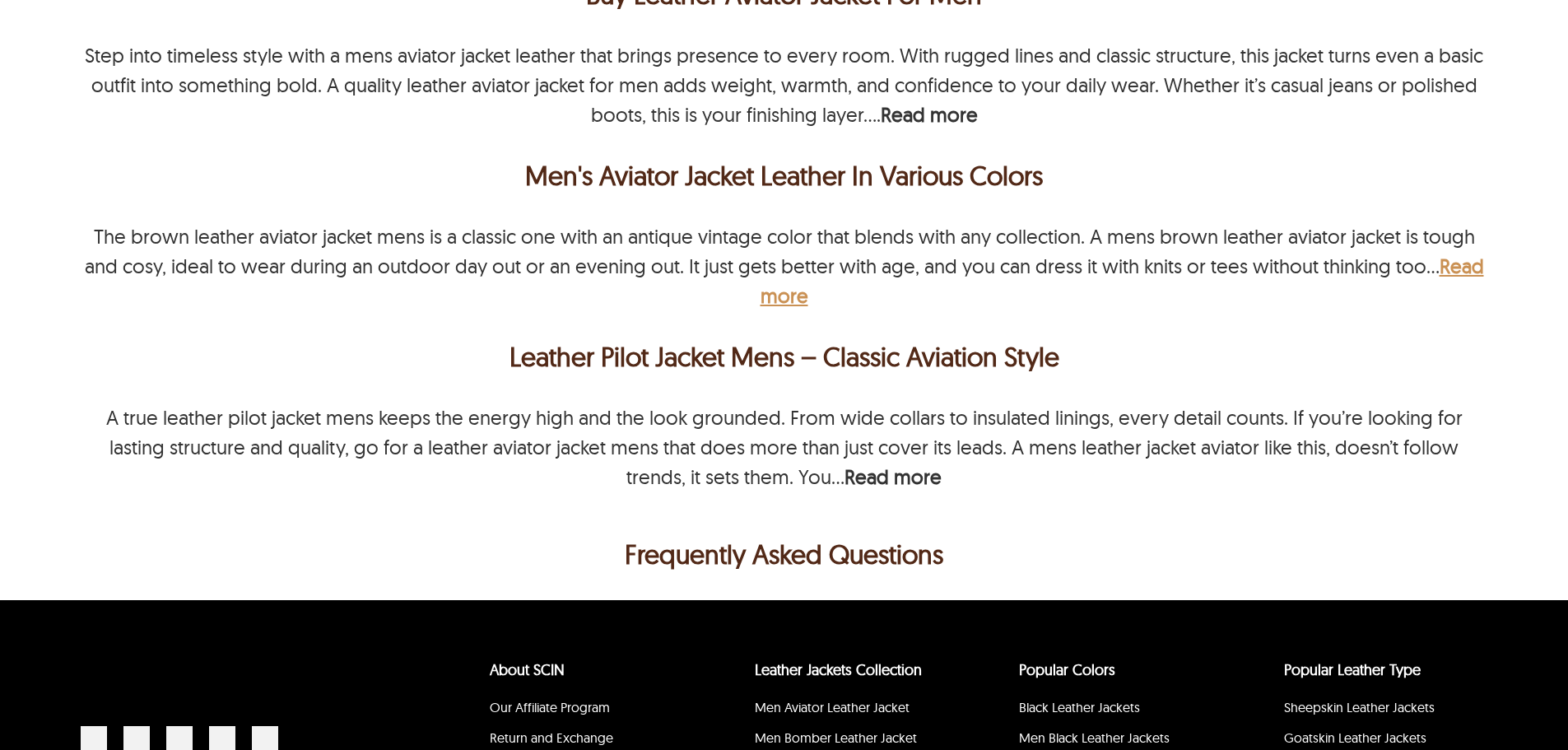
select select "********"
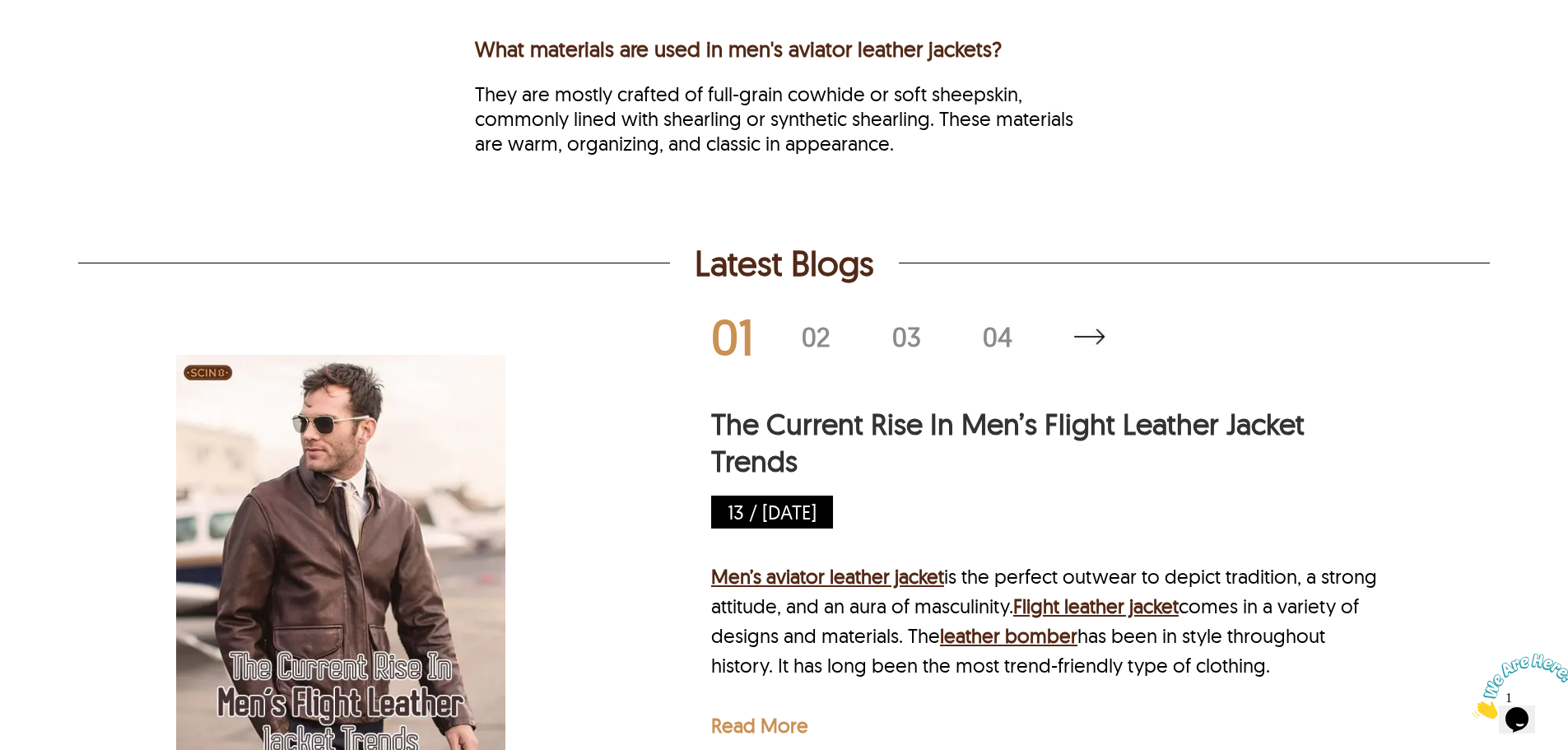
scroll to position [3255, 0]
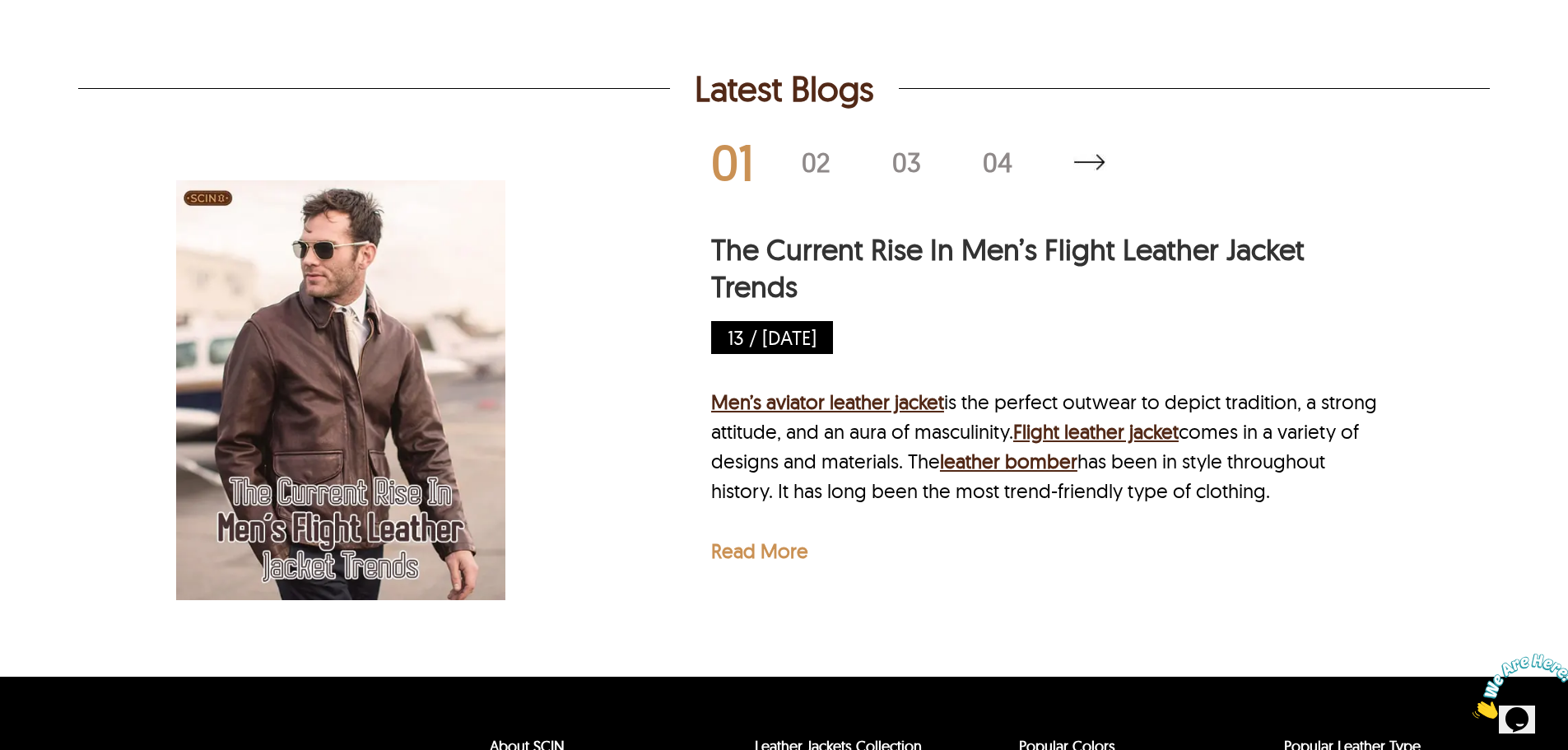
click at [781, 561] on p "Read More" at bounding box center [760, 551] width 98 height 25
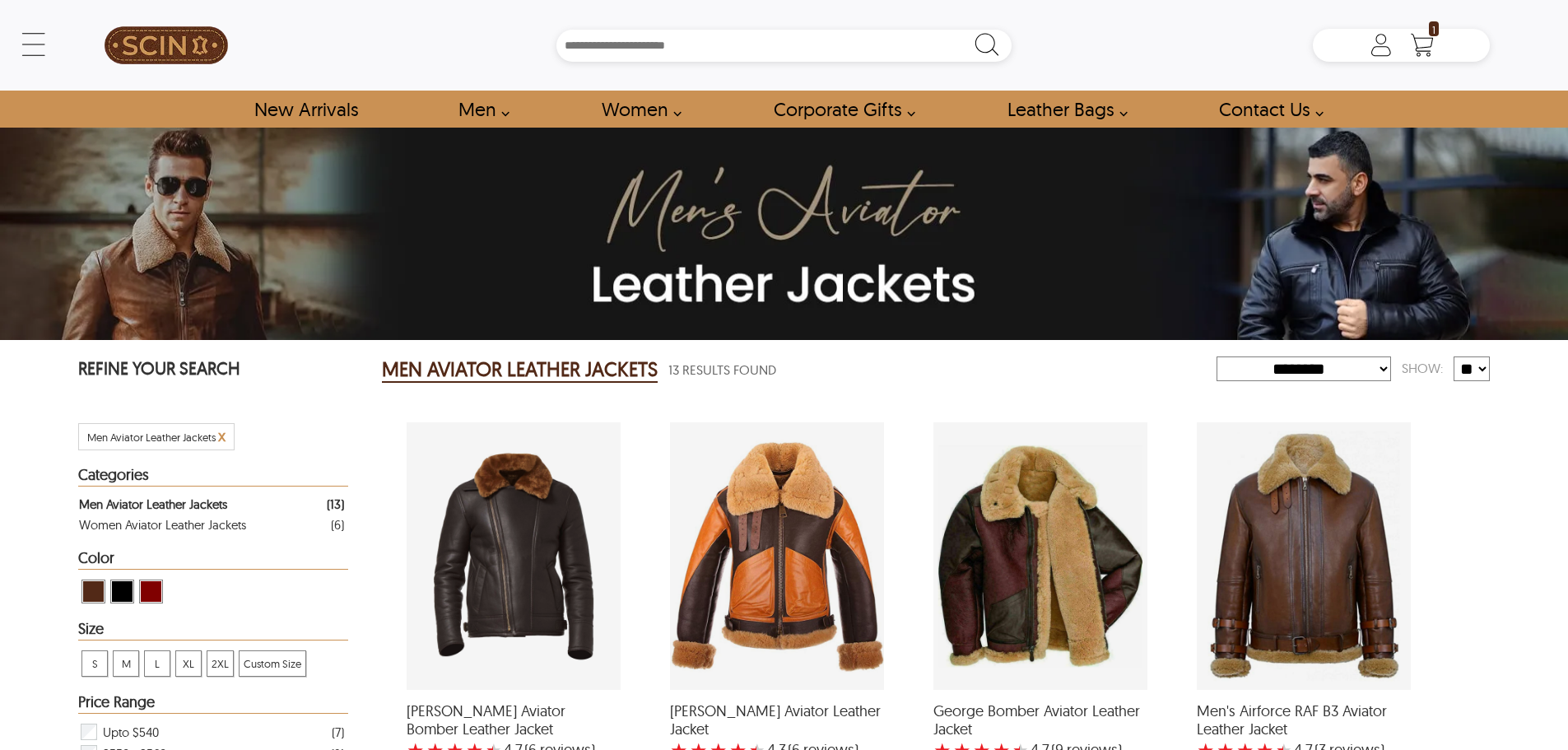
select select "********"
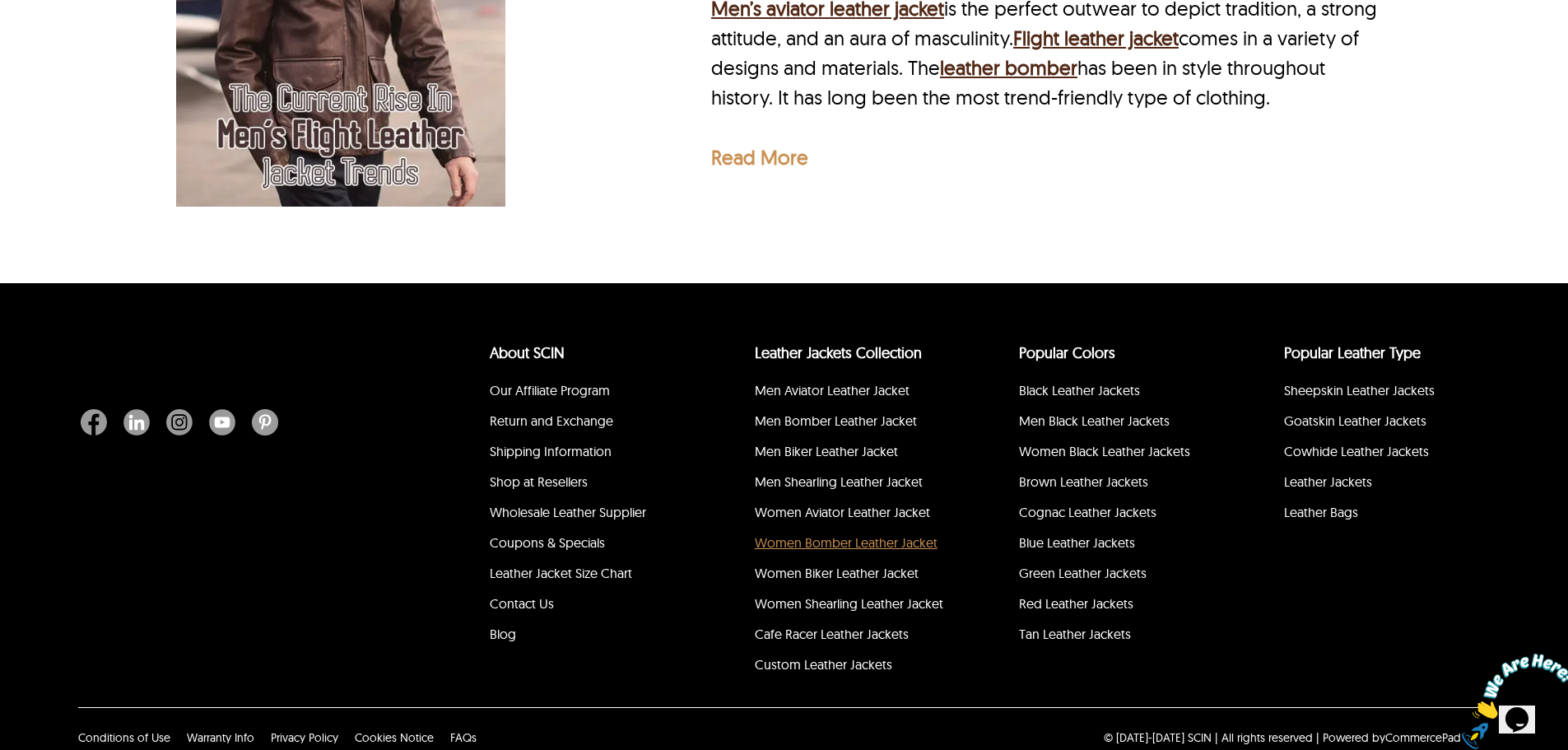
scroll to position [3666, 0]
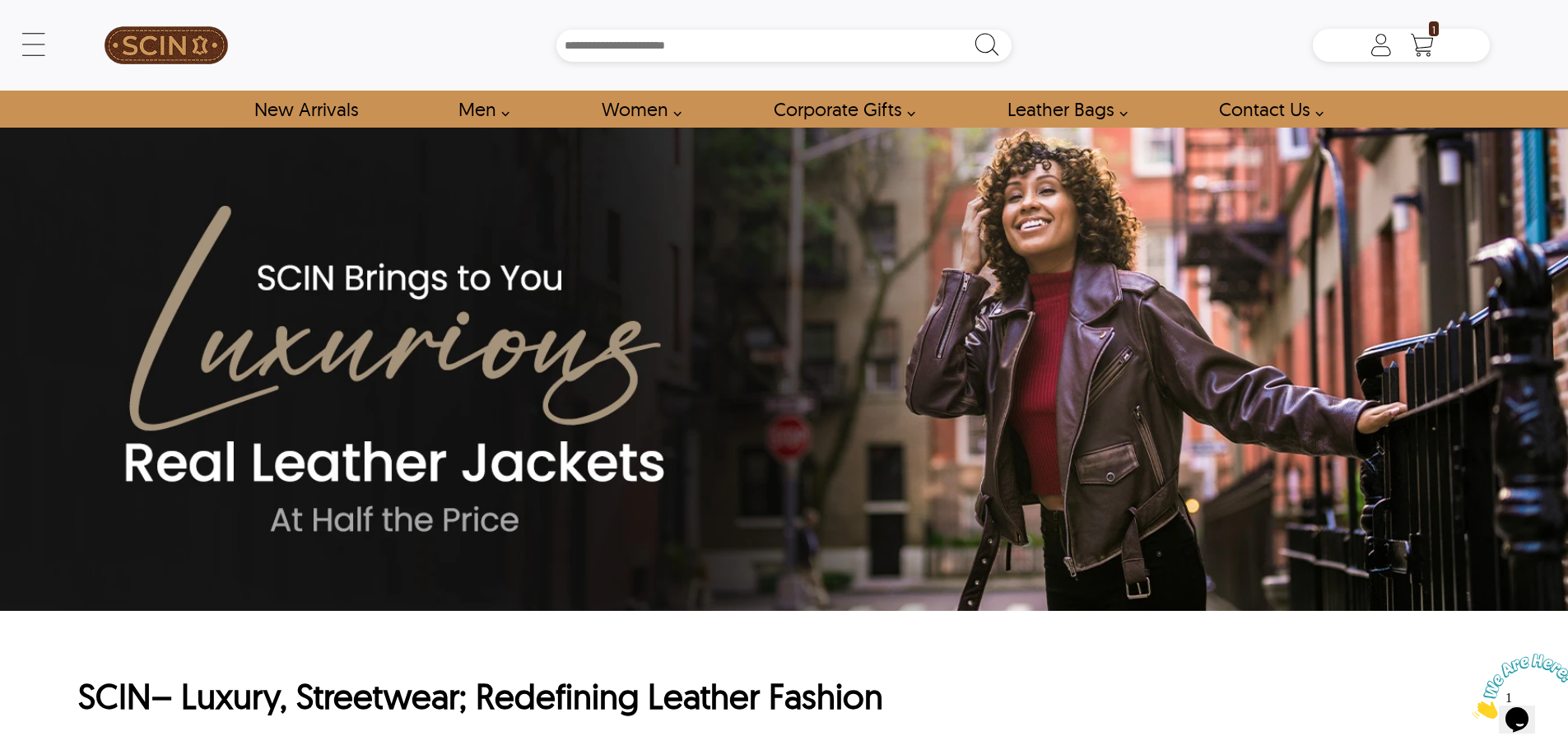
click at [470, 284] on img at bounding box center [784, 369] width 1568 height 483
